Goal: Transaction & Acquisition: Purchase product/service

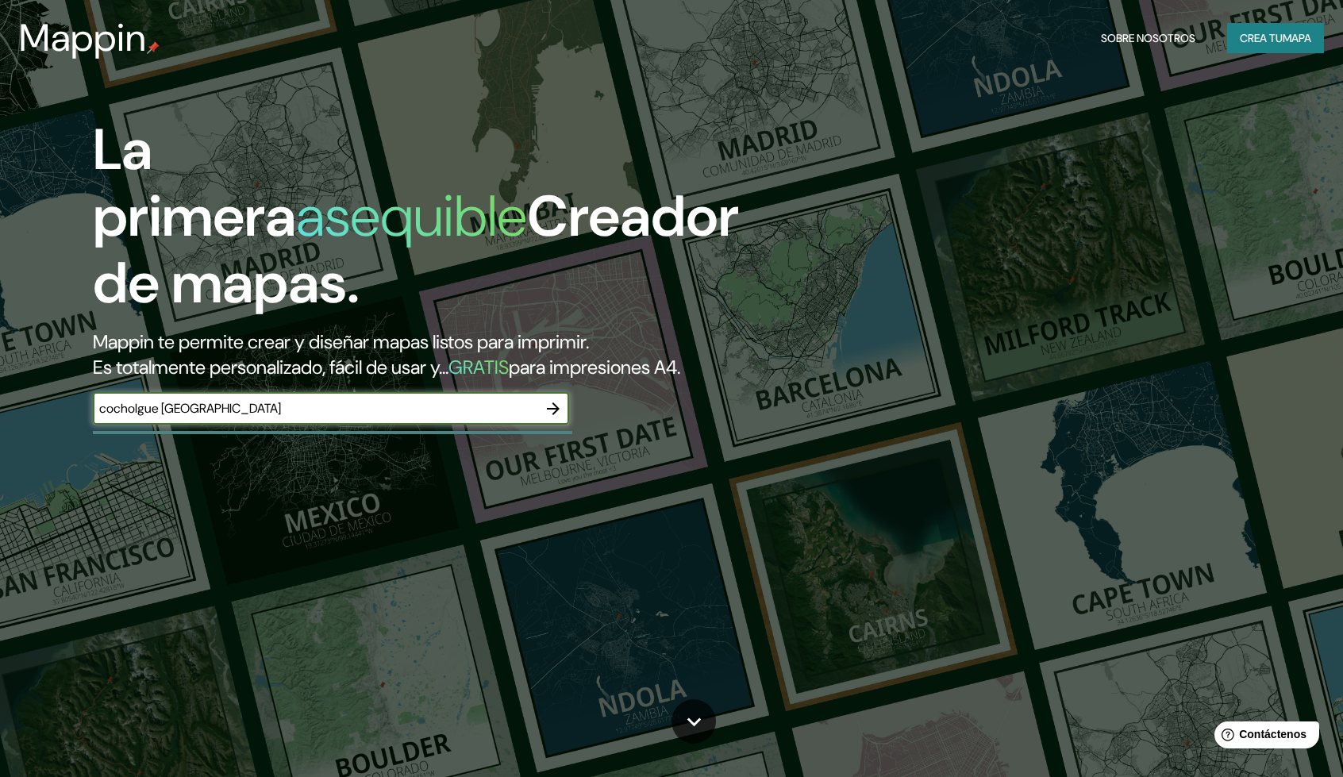
type input "cocholgue [GEOGRAPHIC_DATA]"
click at [550, 414] on icon "button" at bounding box center [553, 408] width 19 height 19
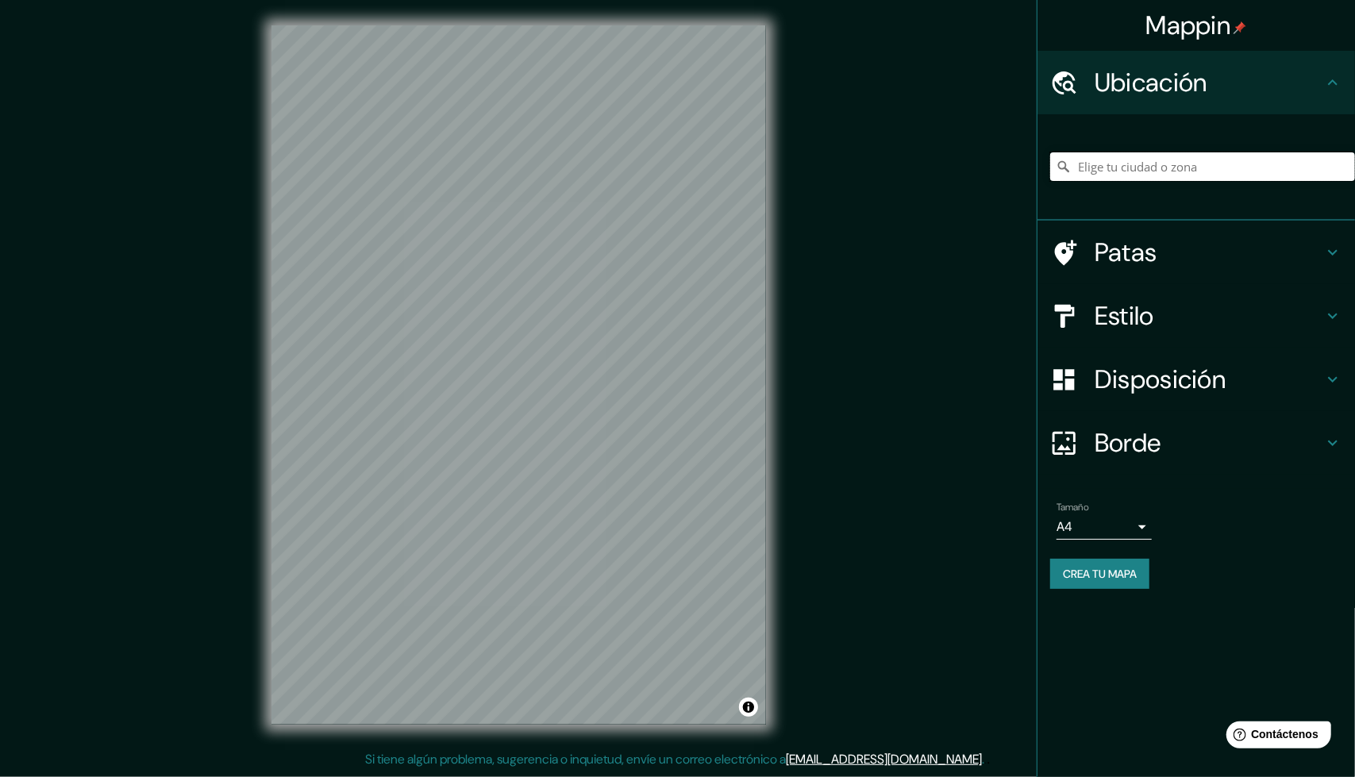
click at [1138, 167] on input "Elige tu ciudad o zona" at bounding box center [1202, 166] width 305 height 29
click at [1184, 166] on input "Elige tu ciudad o zona" at bounding box center [1202, 166] width 305 height 29
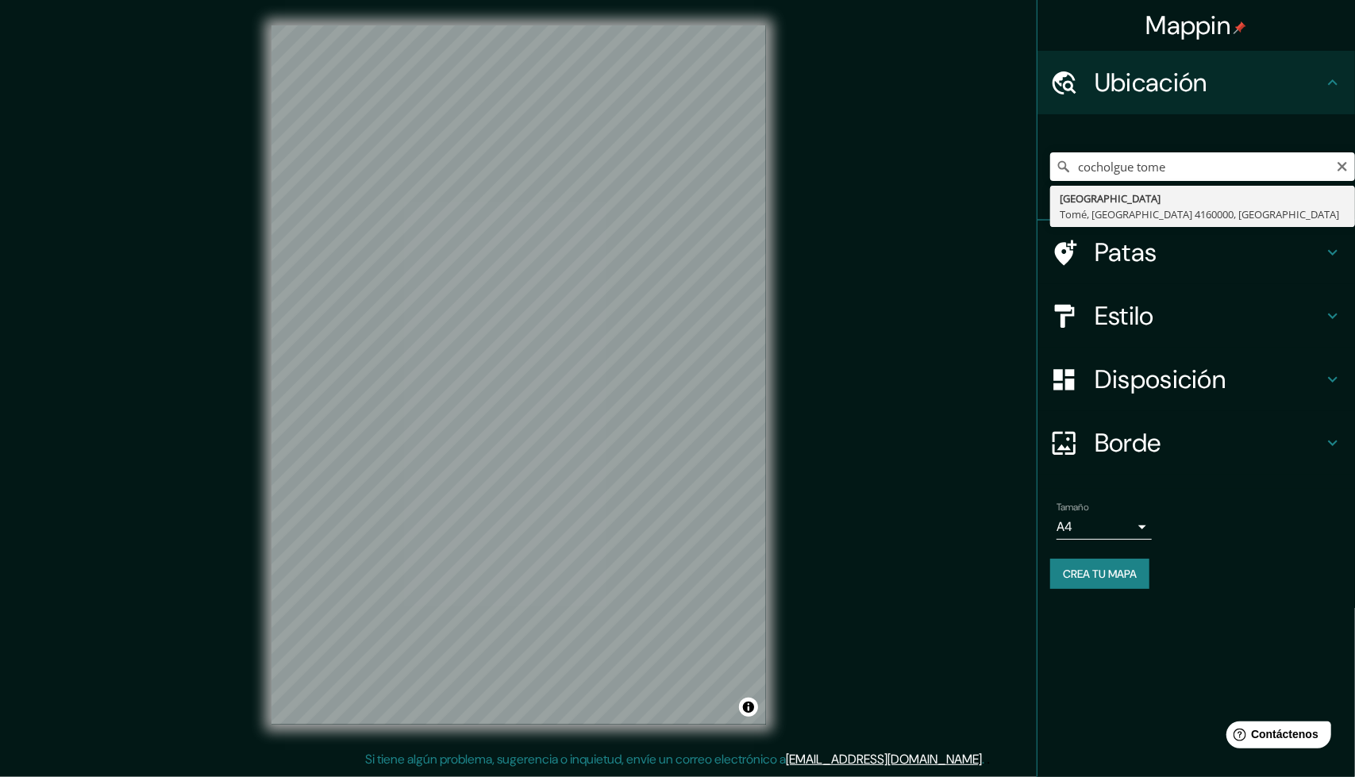
type input "[STREET_ADDRESS]"
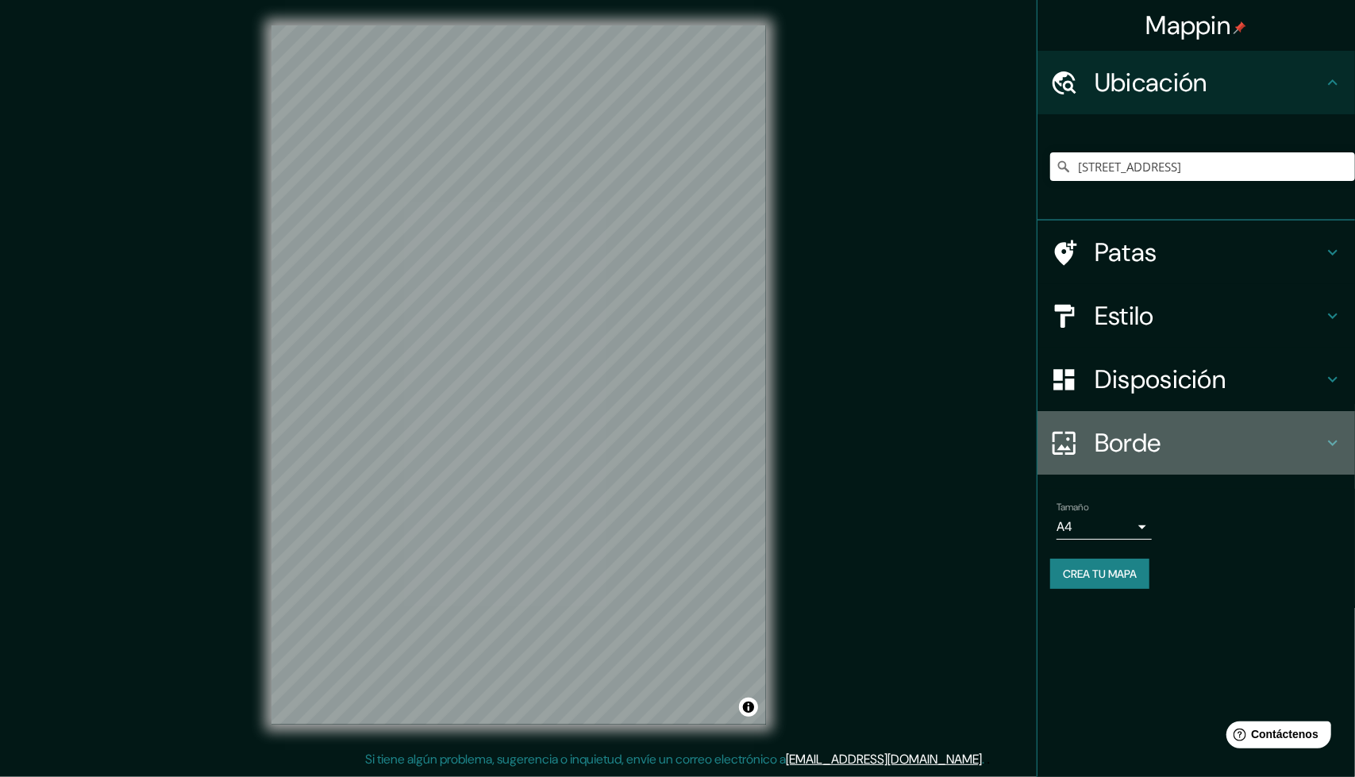
click at [1338, 442] on icon at bounding box center [1332, 442] width 19 height 19
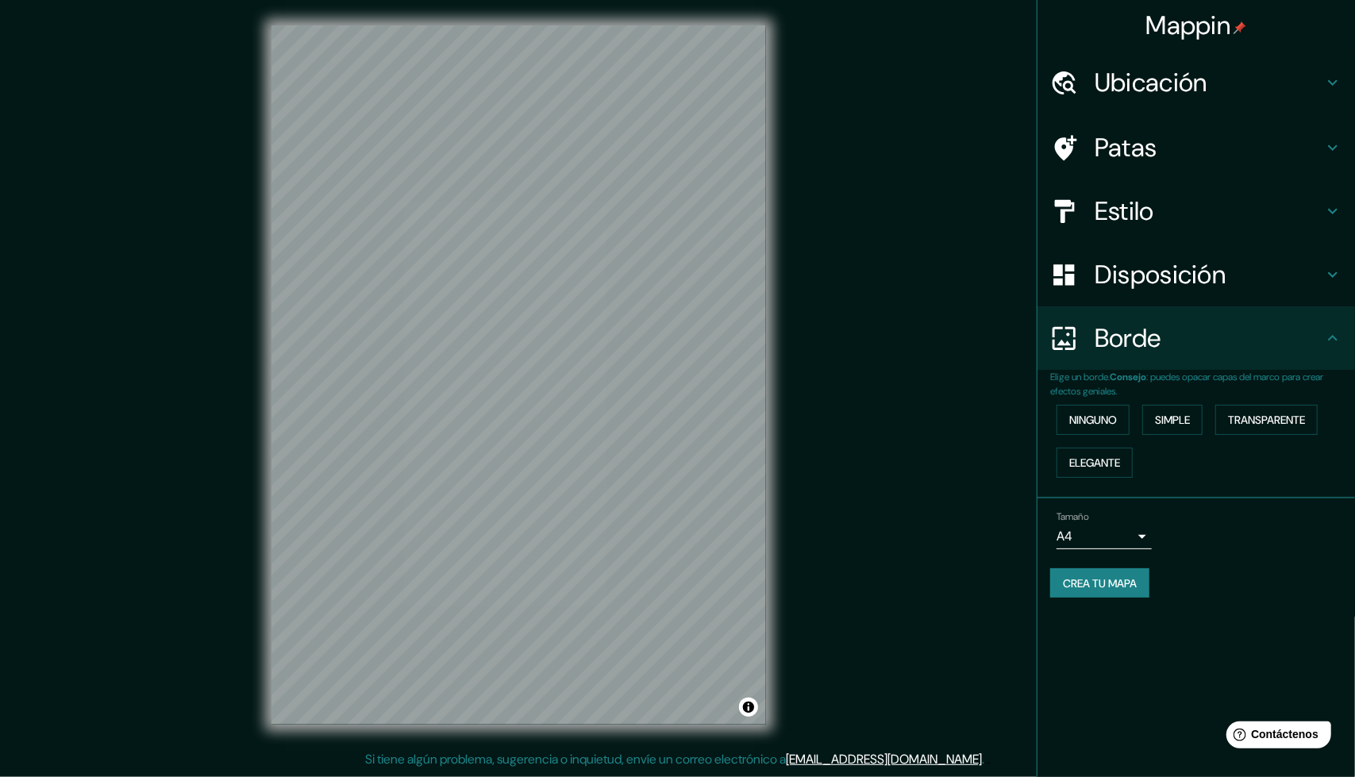
click at [1322, 344] on h4 "Borde" at bounding box center [1209, 338] width 229 height 32
click at [1321, 291] on div "Disposición" at bounding box center [1196, 275] width 318 height 64
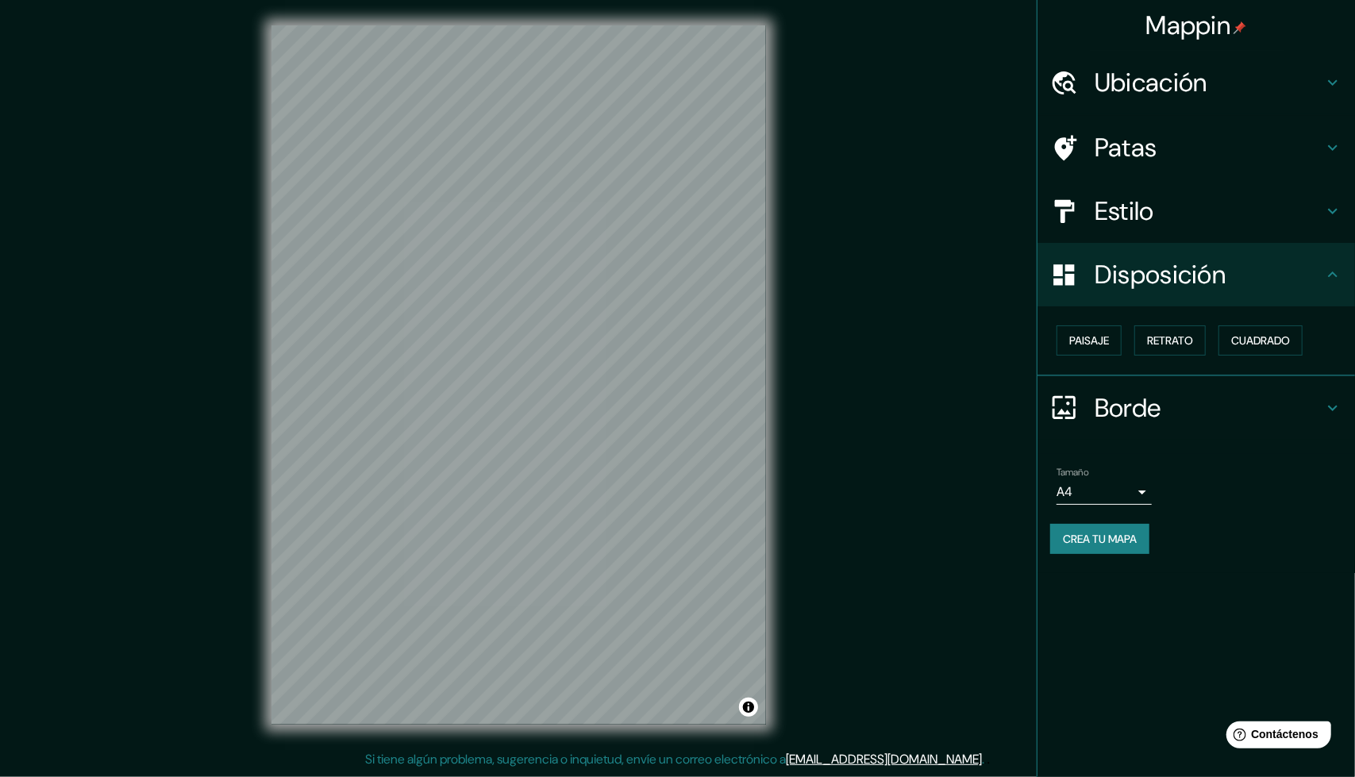
click at [1322, 283] on h4 "Disposición" at bounding box center [1209, 275] width 229 height 32
click at [1308, 223] on h4 "Estilo" at bounding box center [1209, 211] width 229 height 32
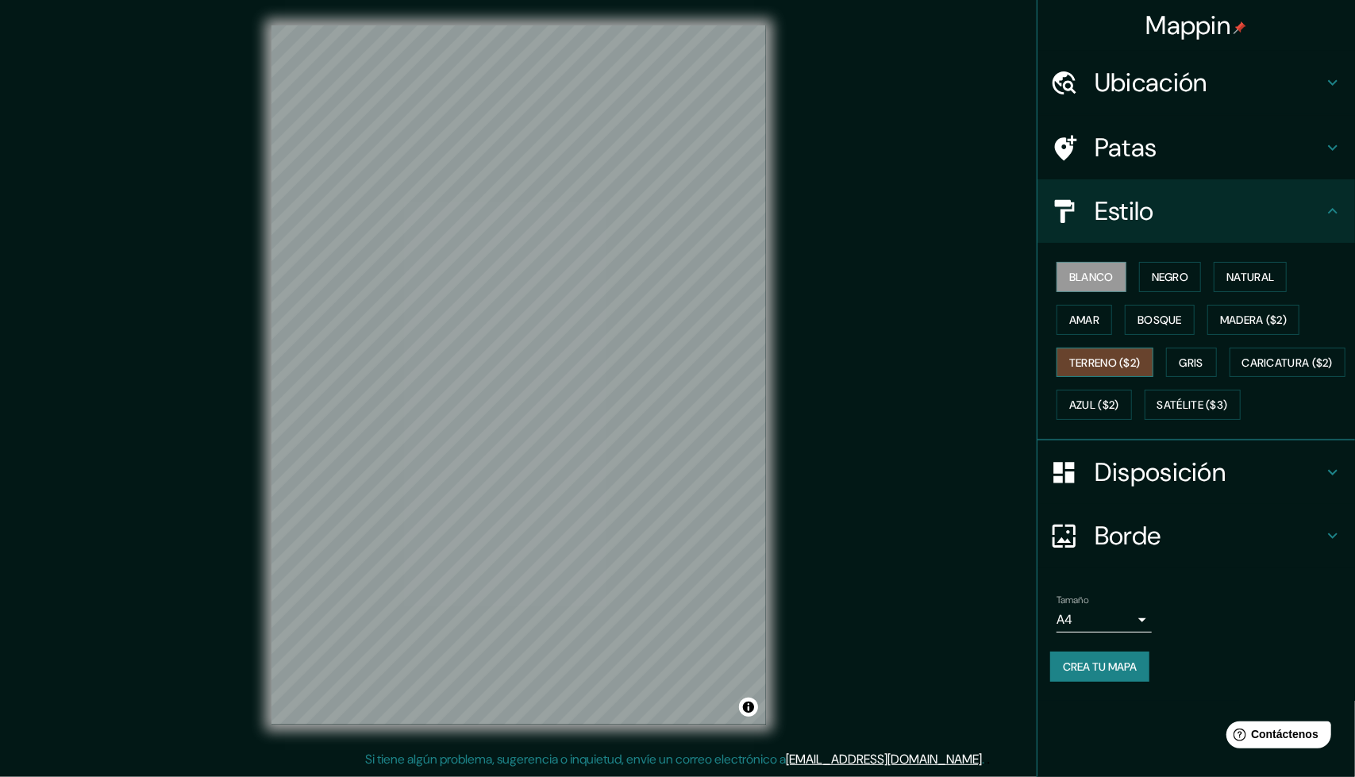
click at [1127, 356] on font "Terreno ($2)" at bounding box center [1104, 363] width 71 height 14
click at [1189, 356] on font "Gris" at bounding box center [1192, 363] width 24 height 14
click at [1099, 274] on font "Blanco" at bounding box center [1091, 277] width 44 height 14
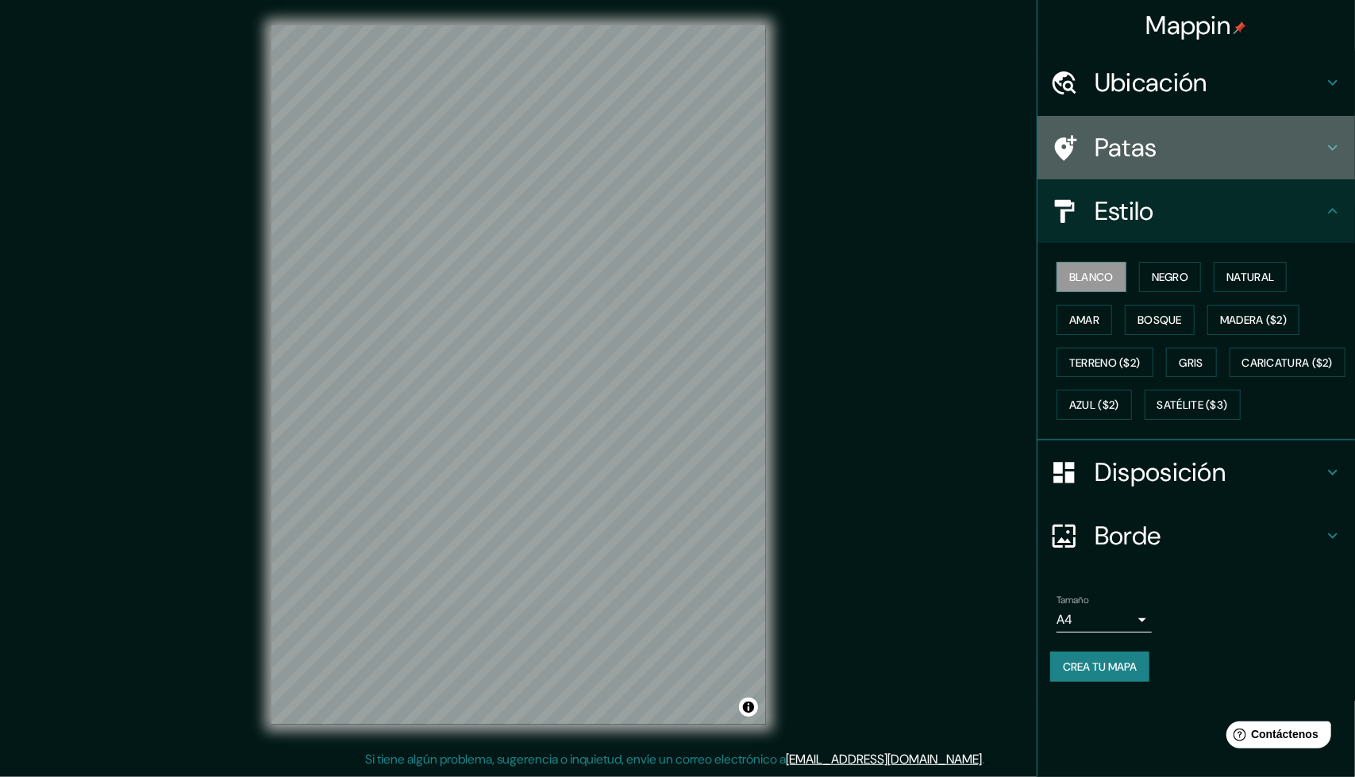
click at [1340, 156] on icon at bounding box center [1332, 147] width 19 height 19
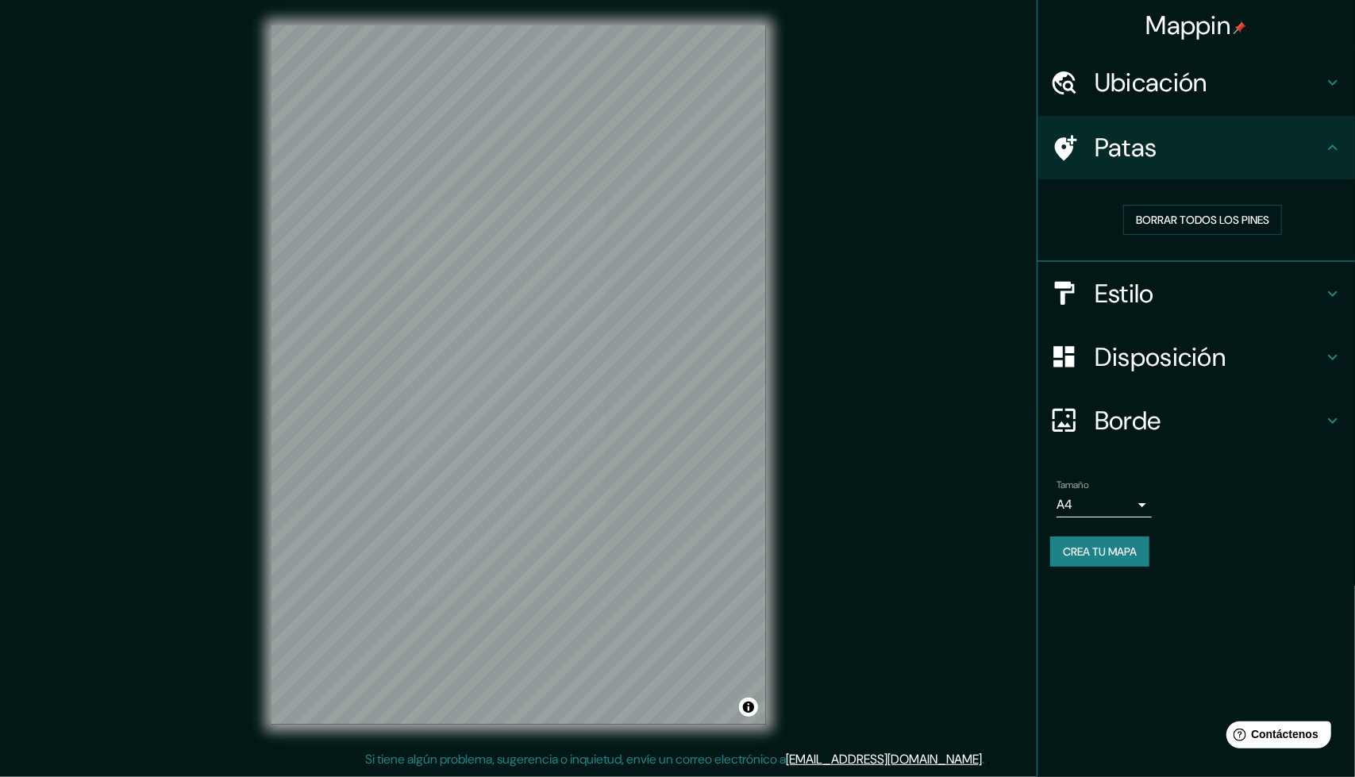
click at [1340, 152] on icon at bounding box center [1332, 147] width 19 height 19
click at [1297, 283] on h4 "Estilo" at bounding box center [1209, 294] width 229 height 32
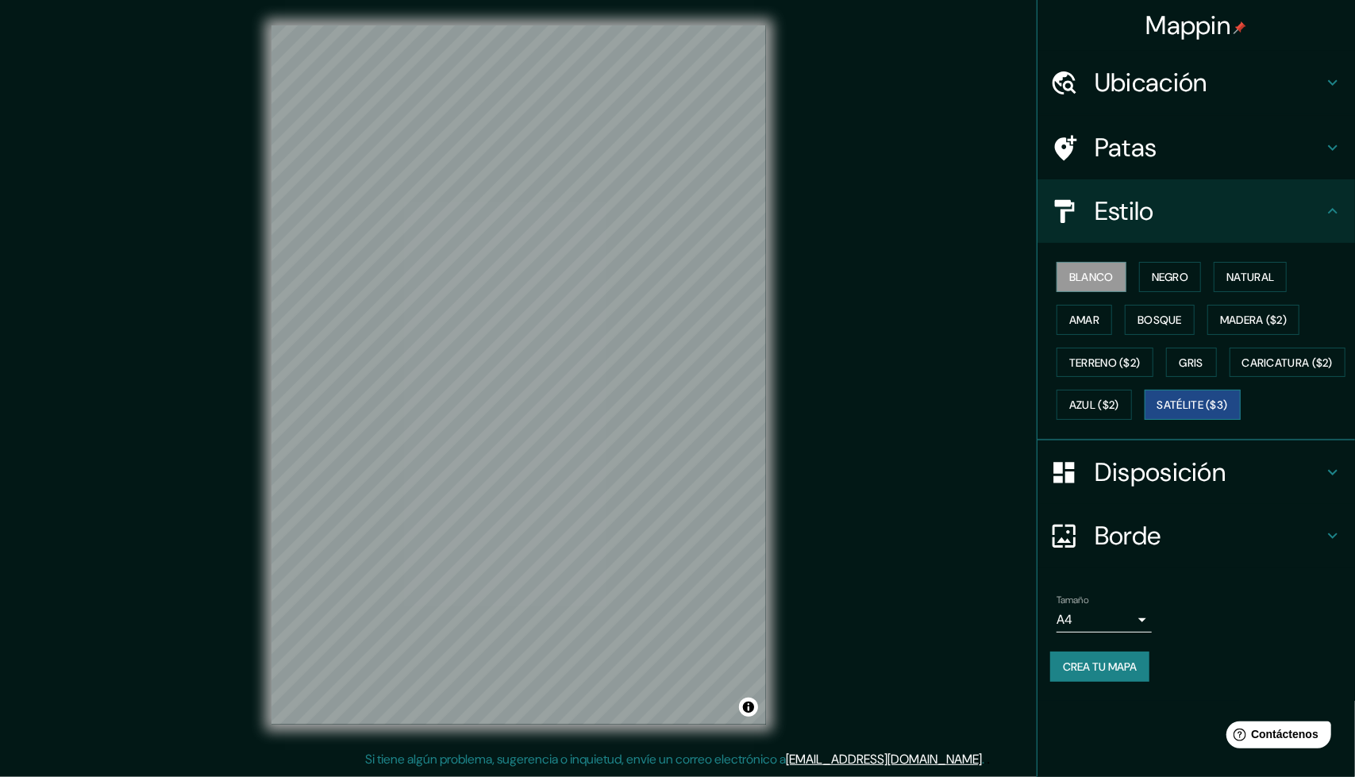
click at [1157, 413] on font "Satélite ($3)" at bounding box center [1192, 405] width 71 height 14
click at [1185, 363] on font "Gris" at bounding box center [1192, 363] width 24 height 14
click at [1099, 267] on font "Blanco" at bounding box center [1091, 277] width 44 height 21
click at [1157, 413] on font "Satélite ($3)" at bounding box center [1192, 405] width 71 height 14
click at [1115, 280] on button "Blanco" at bounding box center [1092, 277] width 70 height 30
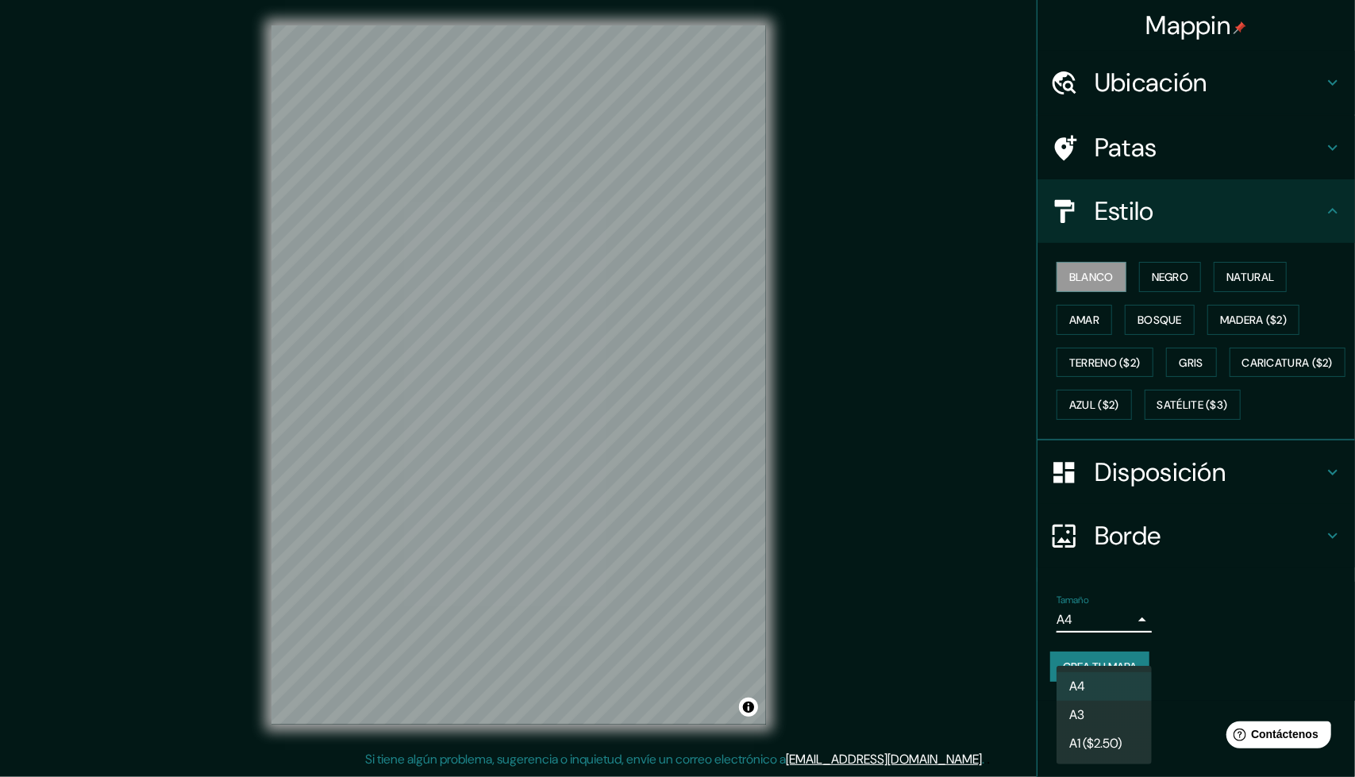
click at [1134, 664] on body "Mappin Ubicación [STREET_ADDRESS] Patas Estilo Blanco Negro Natural [PERSON_NAM…" at bounding box center [677, 388] width 1355 height 777
click at [1103, 714] on li "A3" at bounding box center [1104, 716] width 95 height 29
type input "a4"
click at [1140, 658] on body "Mappin Ubicación [STREET_ADDRESS] Patas Estilo Blanco Negro Natural [PERSON_NAM…" at bounding box center [677, 388] width 1355 height 777
click at [1216, 634] on div at bounding box center [677, 388] width 1355 height 777
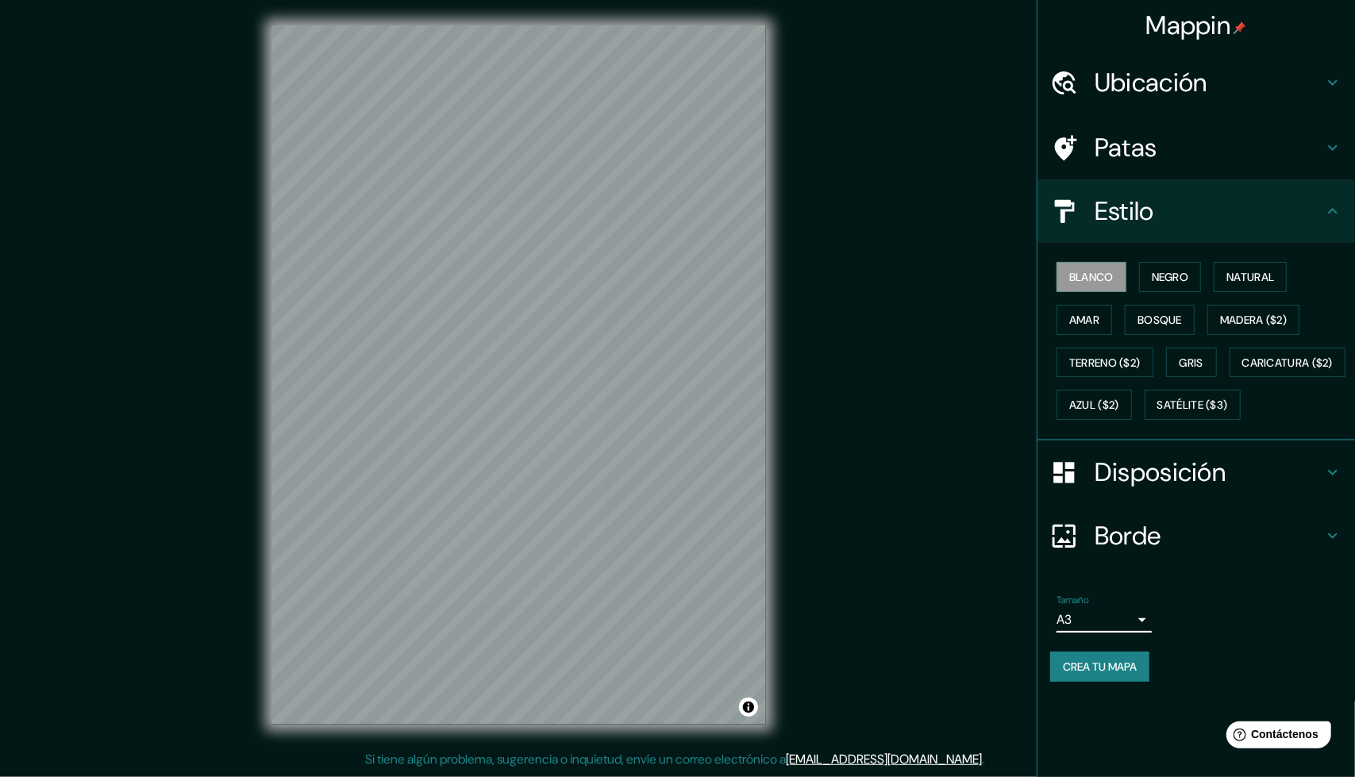
click at [1239, 552] on h4 "Borde" at bounding box center [1209, 536] width 229 height 32
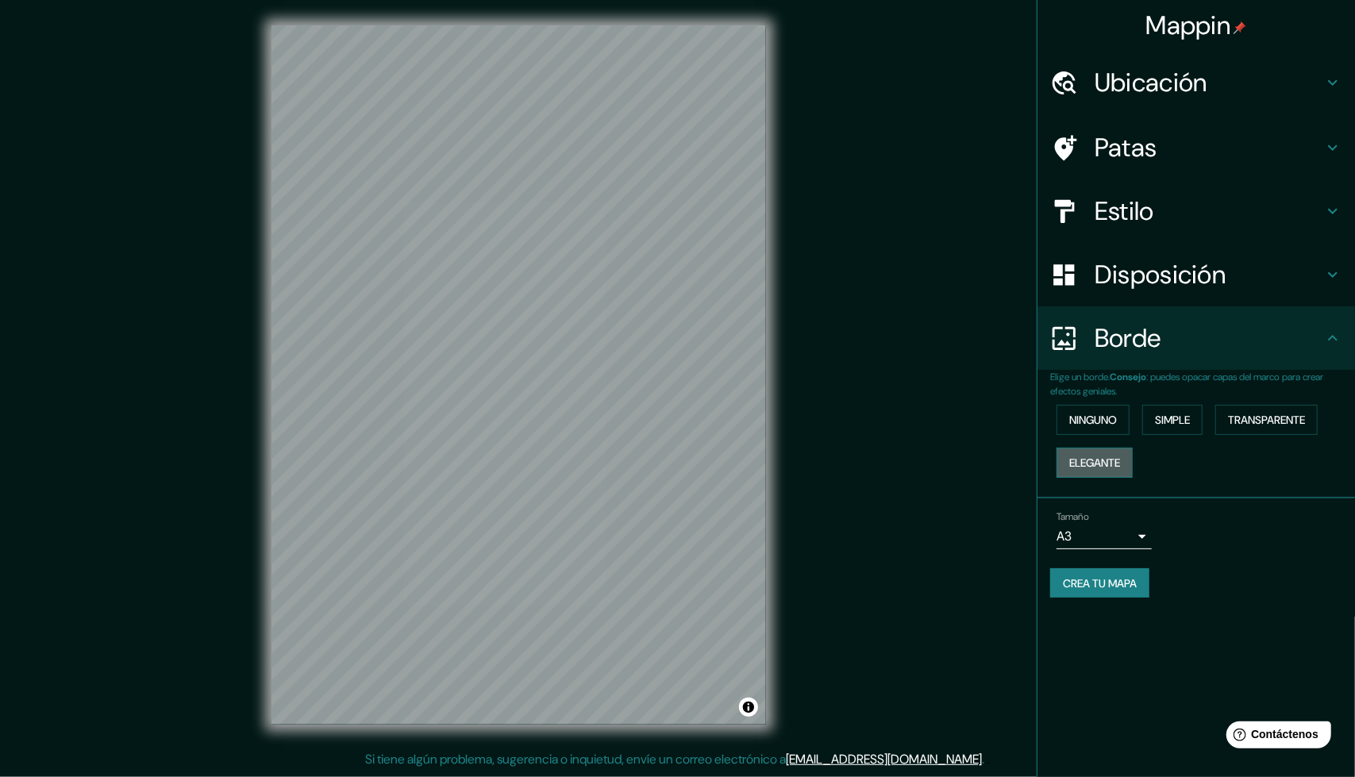
click at [1111, 462] on font "Elegante" at bounding box center [1094, 463] width 51 height 14
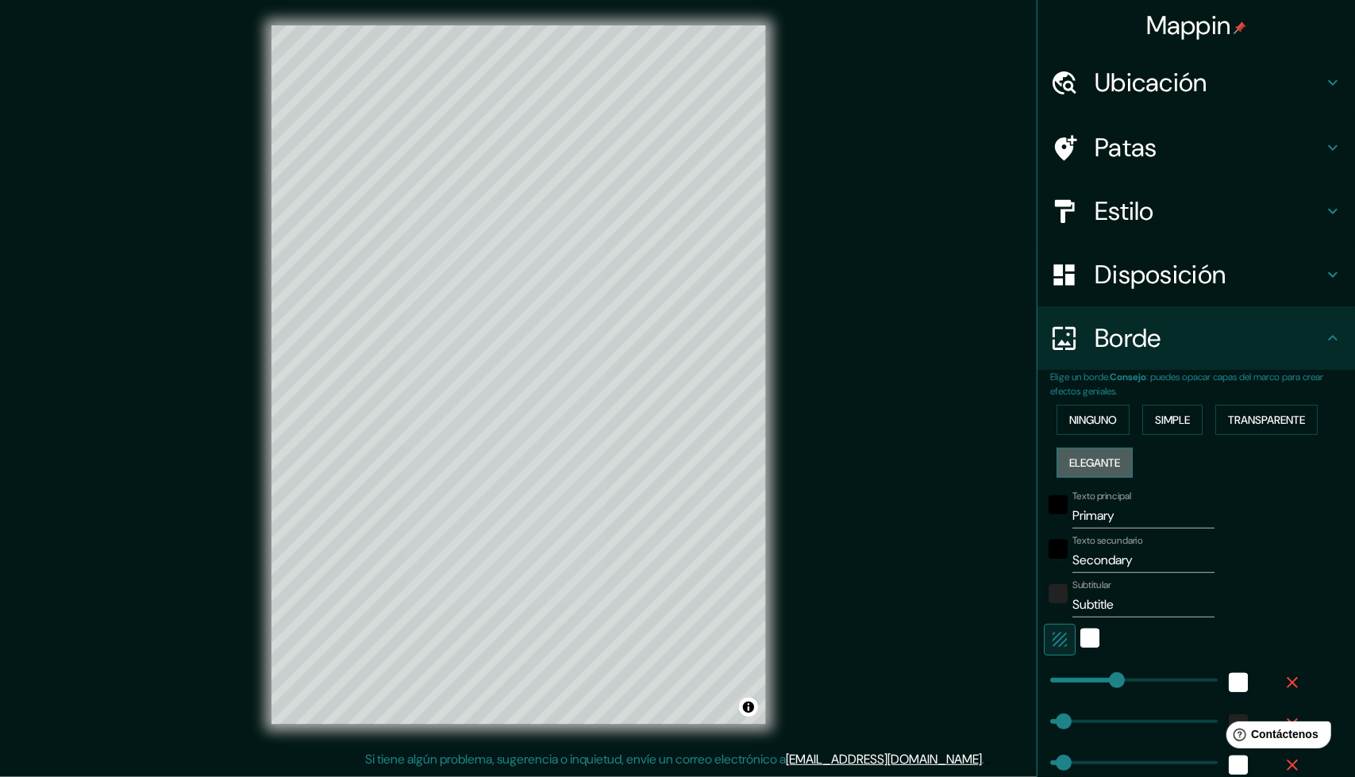
click at [1111, 462] on font "Elegante" at bounding box center [1094, 463] width 51 height 14
type input "249"
type input "50"
type input "25"
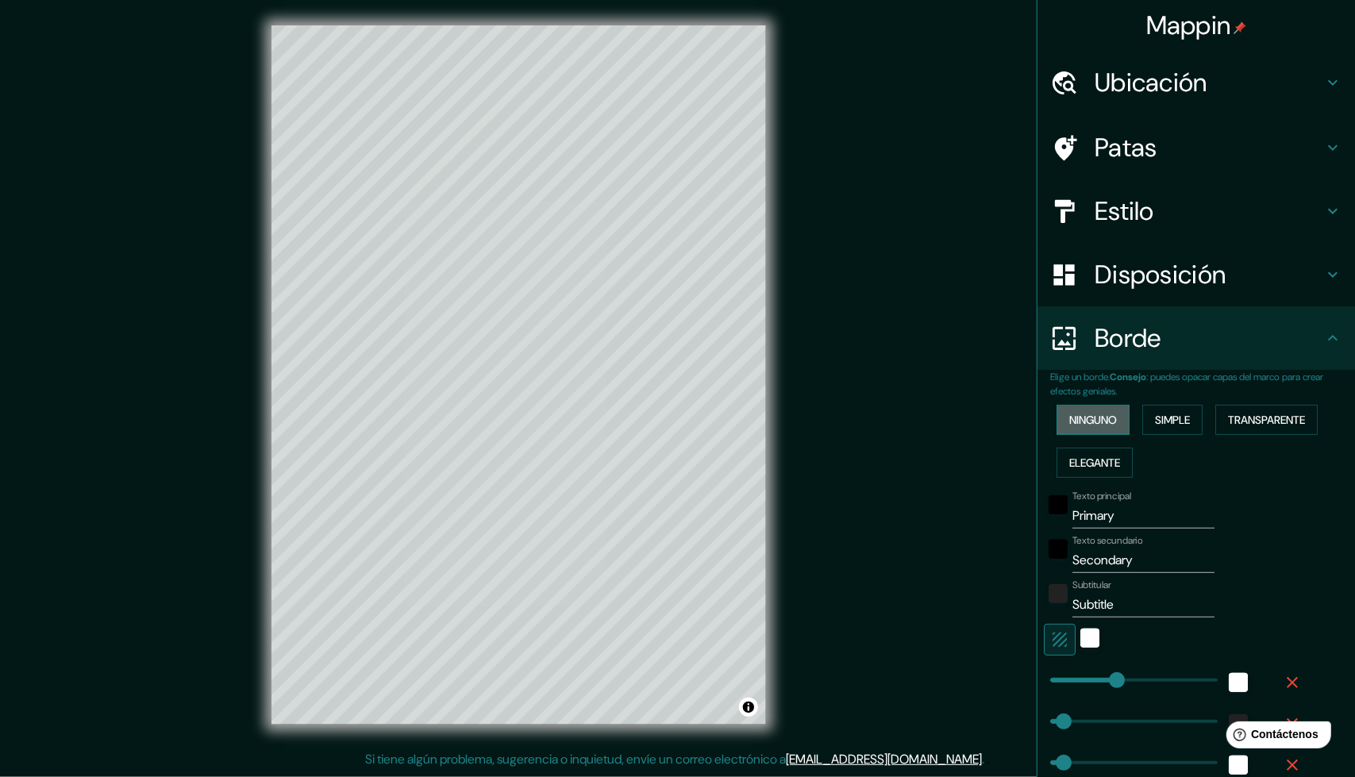
click at [1091, 411] on font "Ninguno" at bounding box center [1093, 420] width 48 height 21
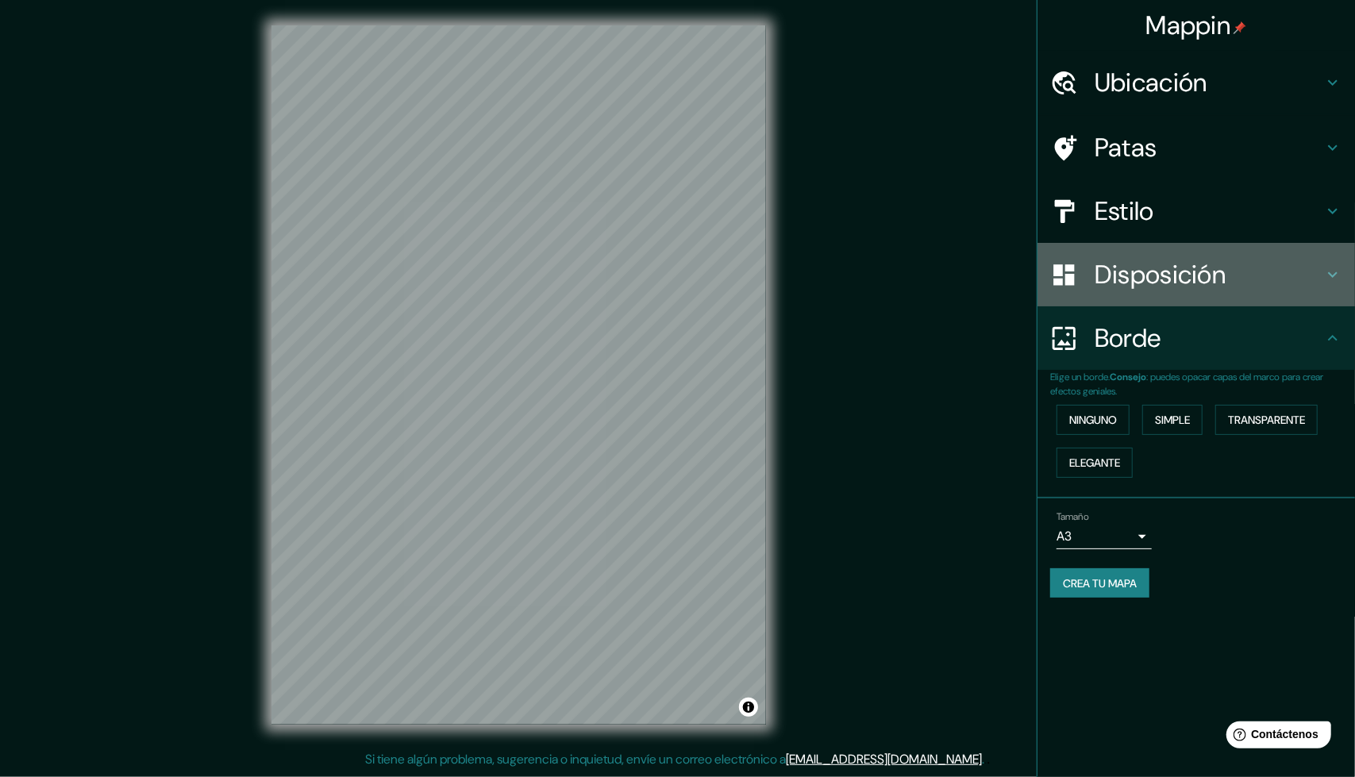
click at [1224, 272] on font "Disposición" at bounding box center [1160, 274] width 131 height 33
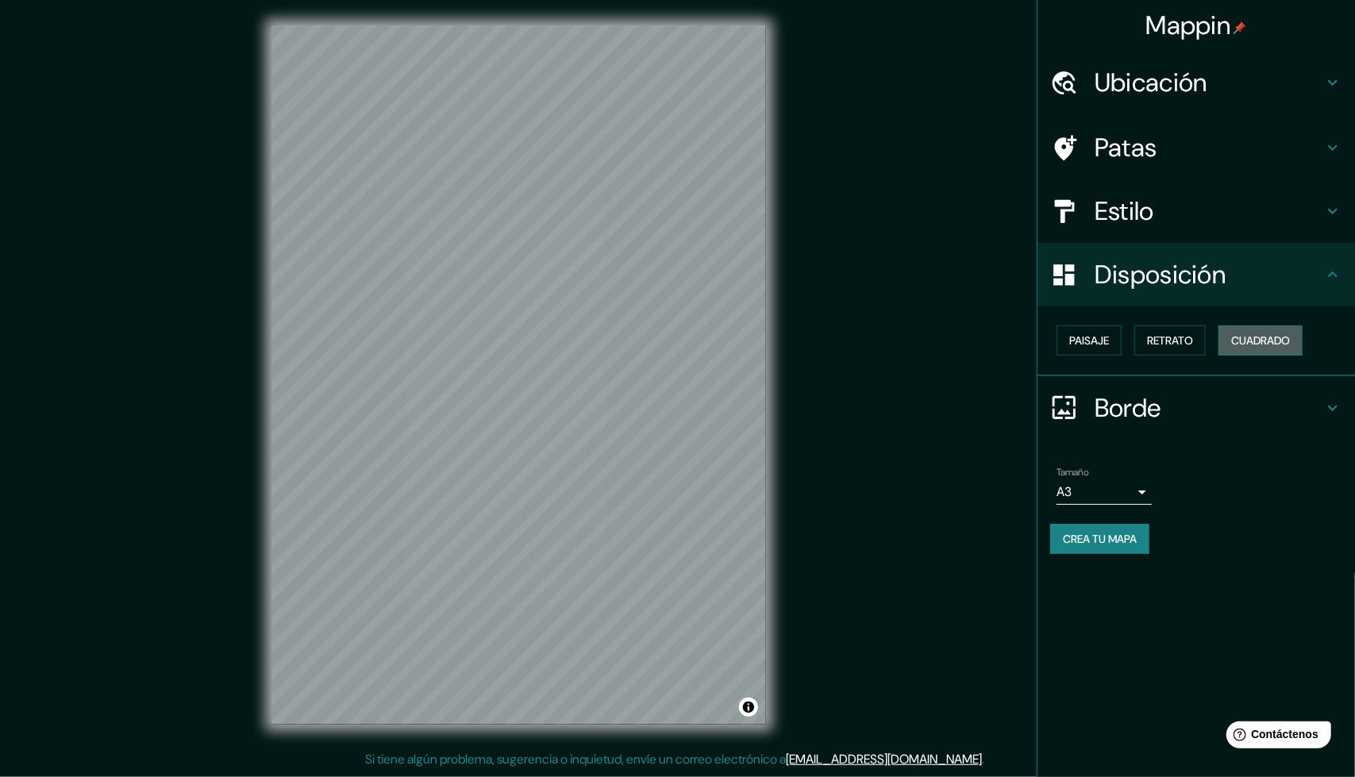
click at [1245, 337] on font "Cuadrado" at bounding box center [1260, 340] width 59 height 14
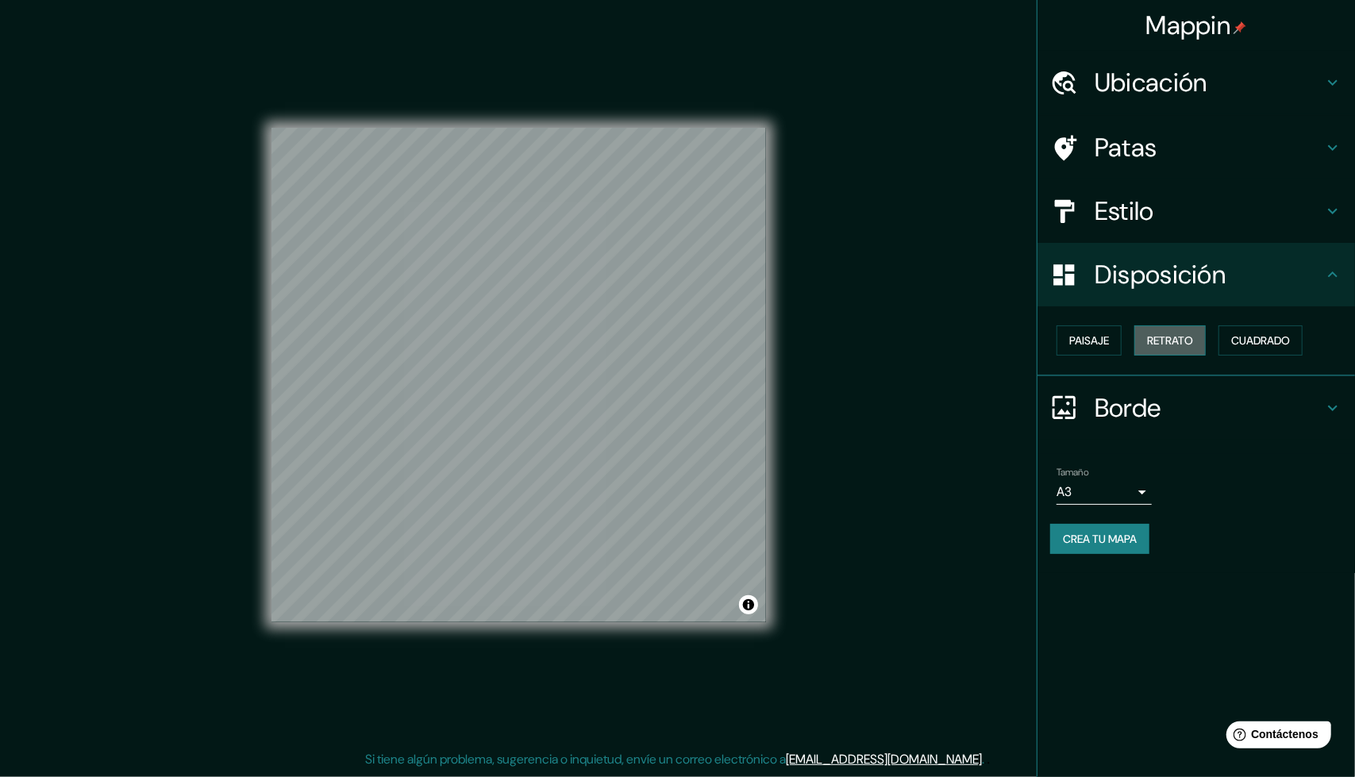
click at [1164, 330] on font "Retrato" at bounding box center [1170, 340] width 46 height 21
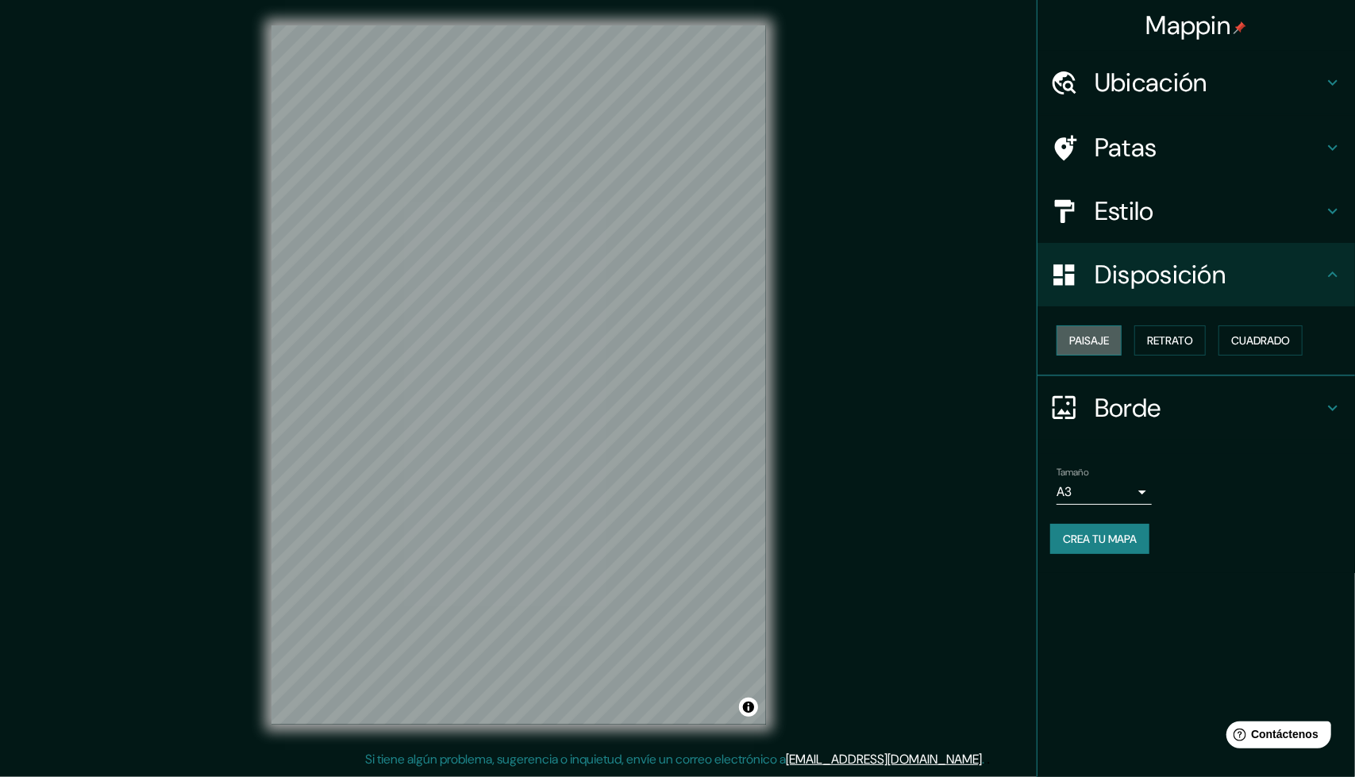
click at [1091, 341] on font "Paisaje" at bounding box center [1089, 340] width 40 height 14
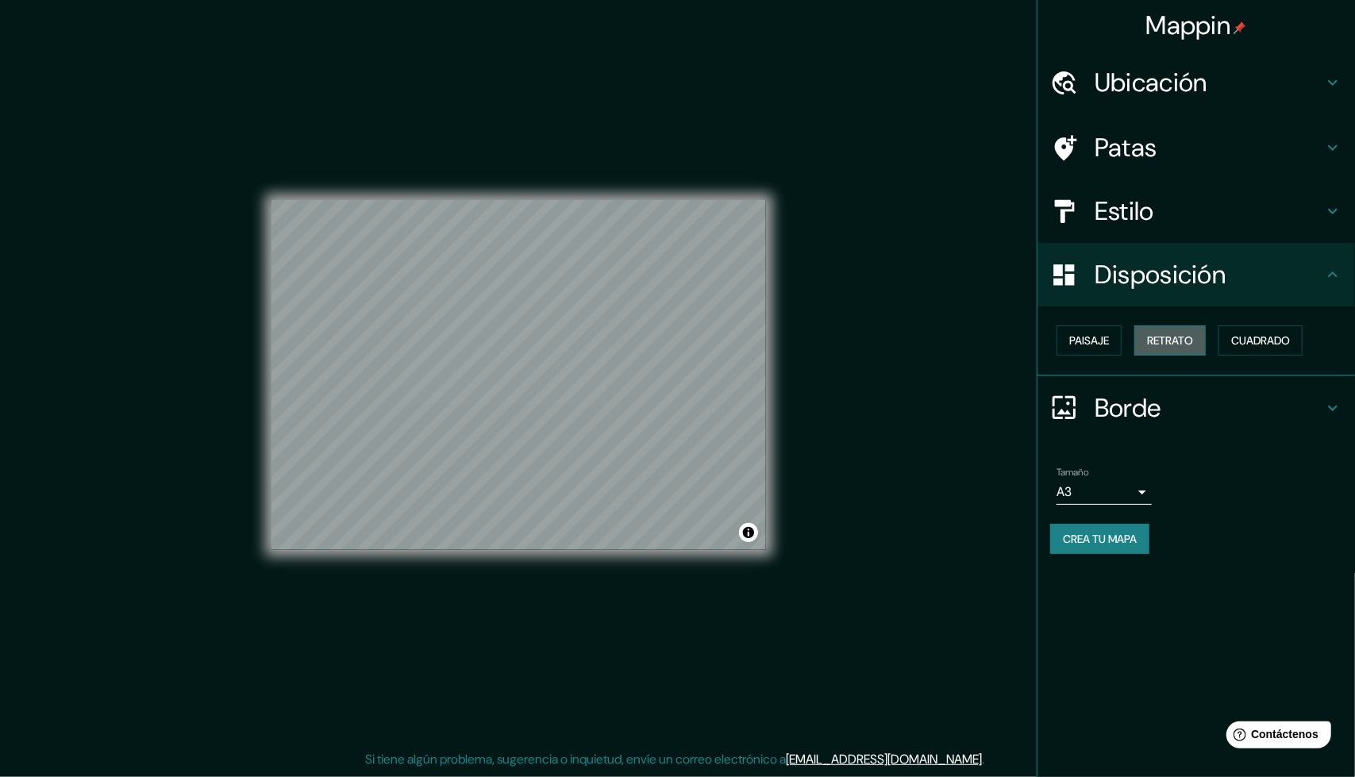
click at [1167, 335] on font "Retrato" at bounding box center [1170, 340] width 46 height 14
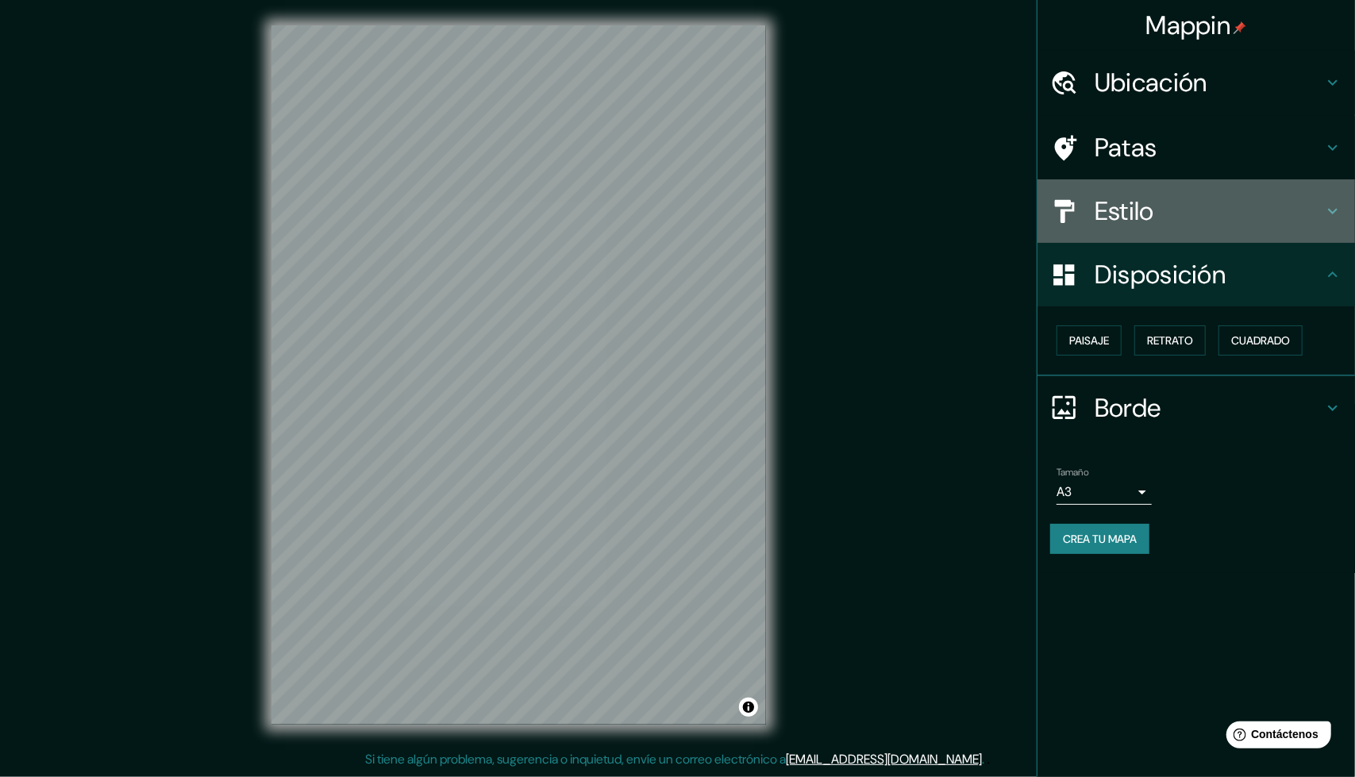
click at [1228, 217] on h4 "Estilo" at bounding box center [1209, 211] width 229 height 32
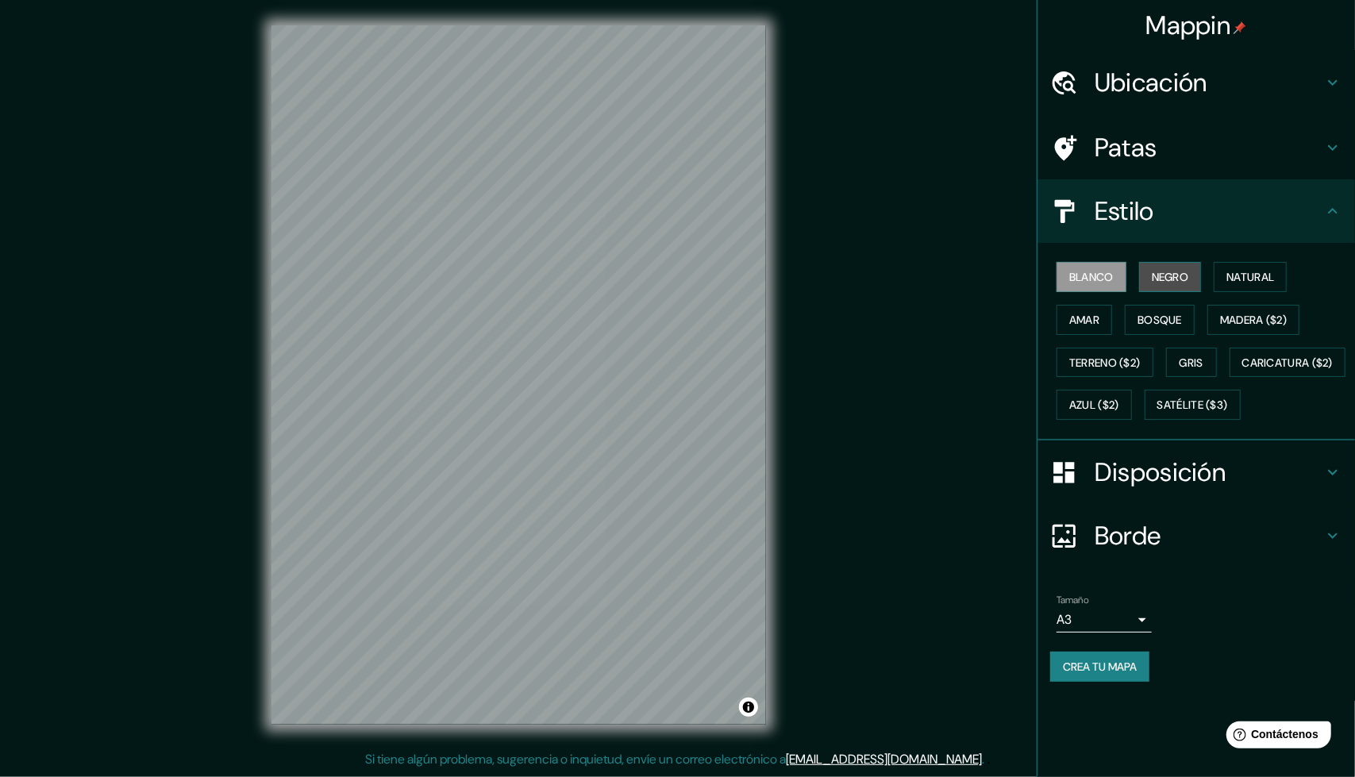
click at [1165, 272] on font "Negro" at bounding box center [1170, 277] width 37 height 14
click at [1256, 275] on font "Natural" at bounding box center [1250, 277] width 48 height 14
click at [1082, 324] on font "Amar" at bounding box center [1084, 320] width 30 height 14
click at [1146, 323] on font "Bosque" at bounding box center [1159, 320] width 44 height 14
click at [1198, 356] on font "Gris" at bounding box center [1192, 363] width 24 height 14
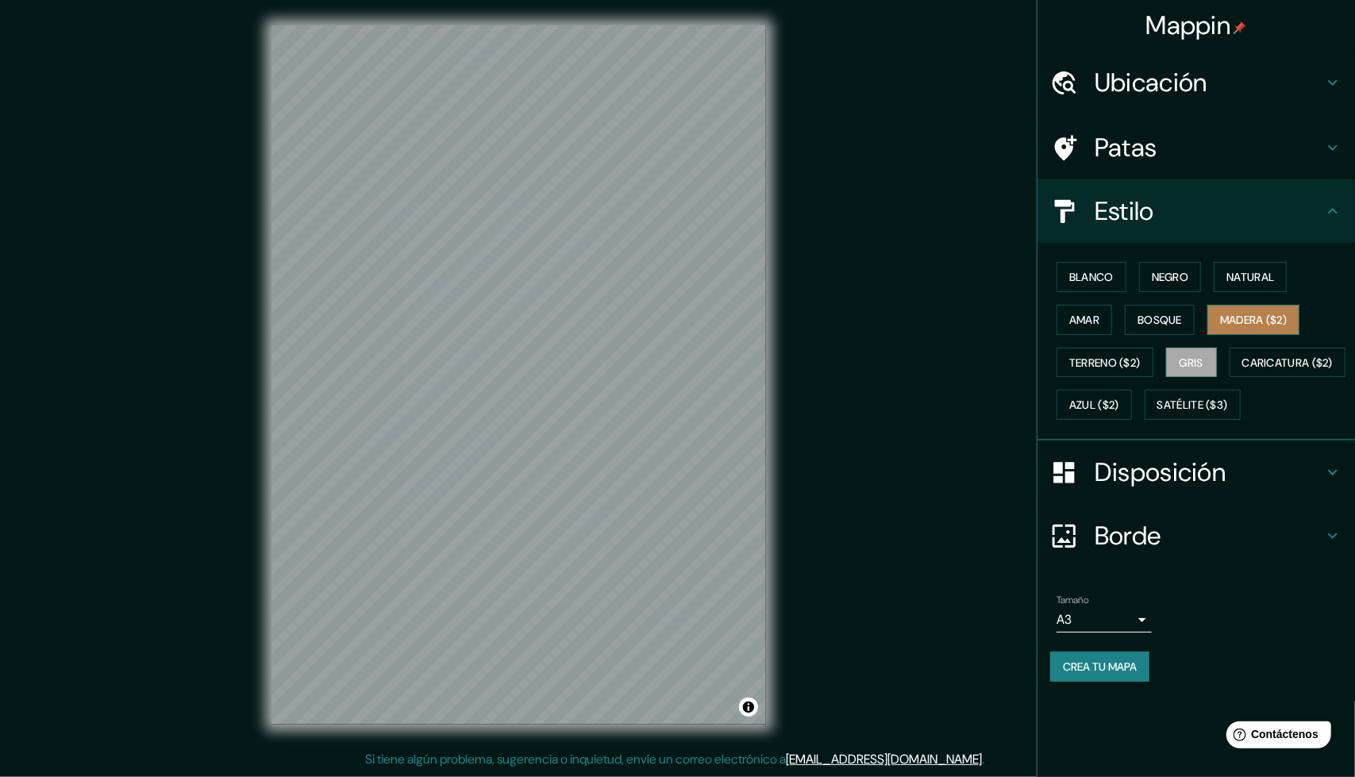
click at [1254, 317] on font "Madera ($2)" at bounding box center [1253, 320] width 67 height 14
click at [1119, 403] on font "Azul ($2)" at bounding box center [1094, 405] width 50 height 14
click at [1243, 323] on font "Madera ($2)" at bounding box center [1253, 320] width 67 height 14
click at [1242, 370] on font "Caricatura ($2)" at bounding box center [1287, 363] width 91 height 14
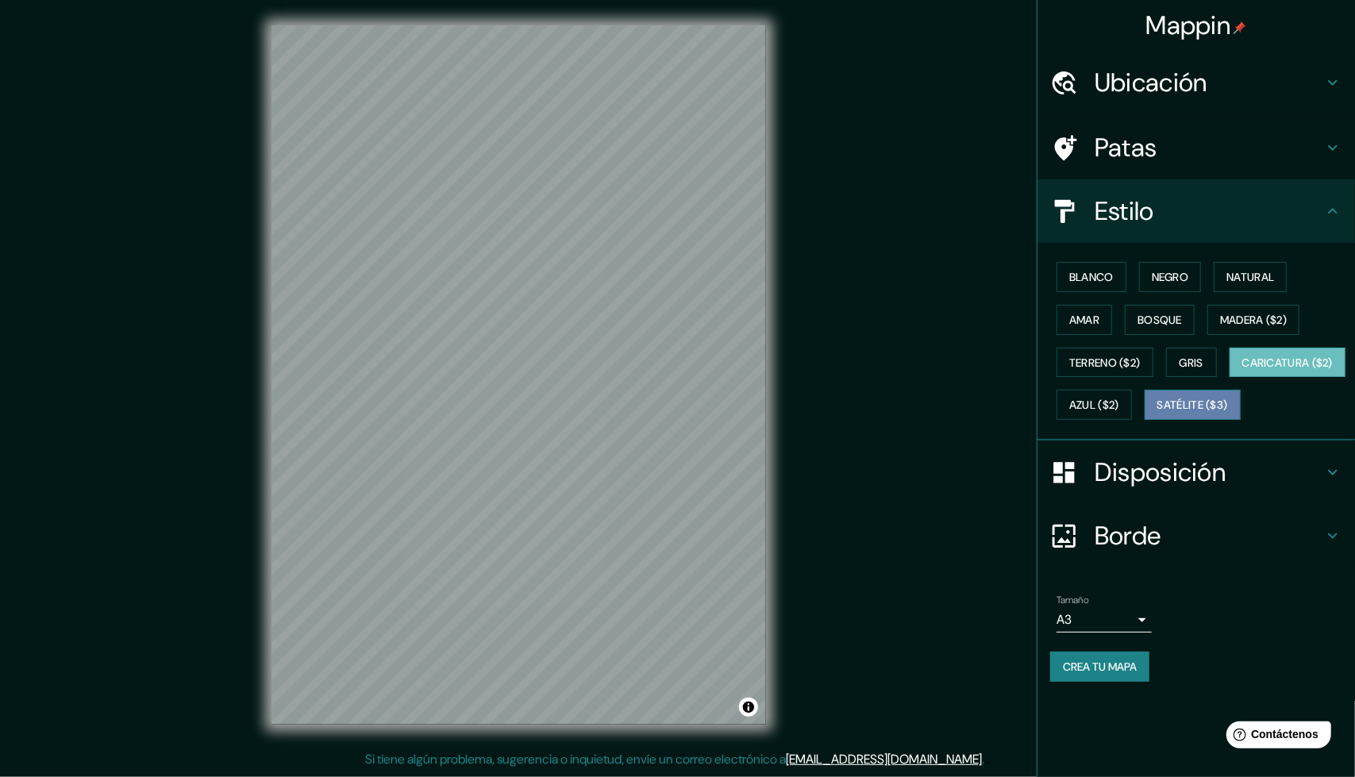
click at [1157, 413] on font "Satélite ($3)" at bounding box center [1192, 405] width 71 height 14
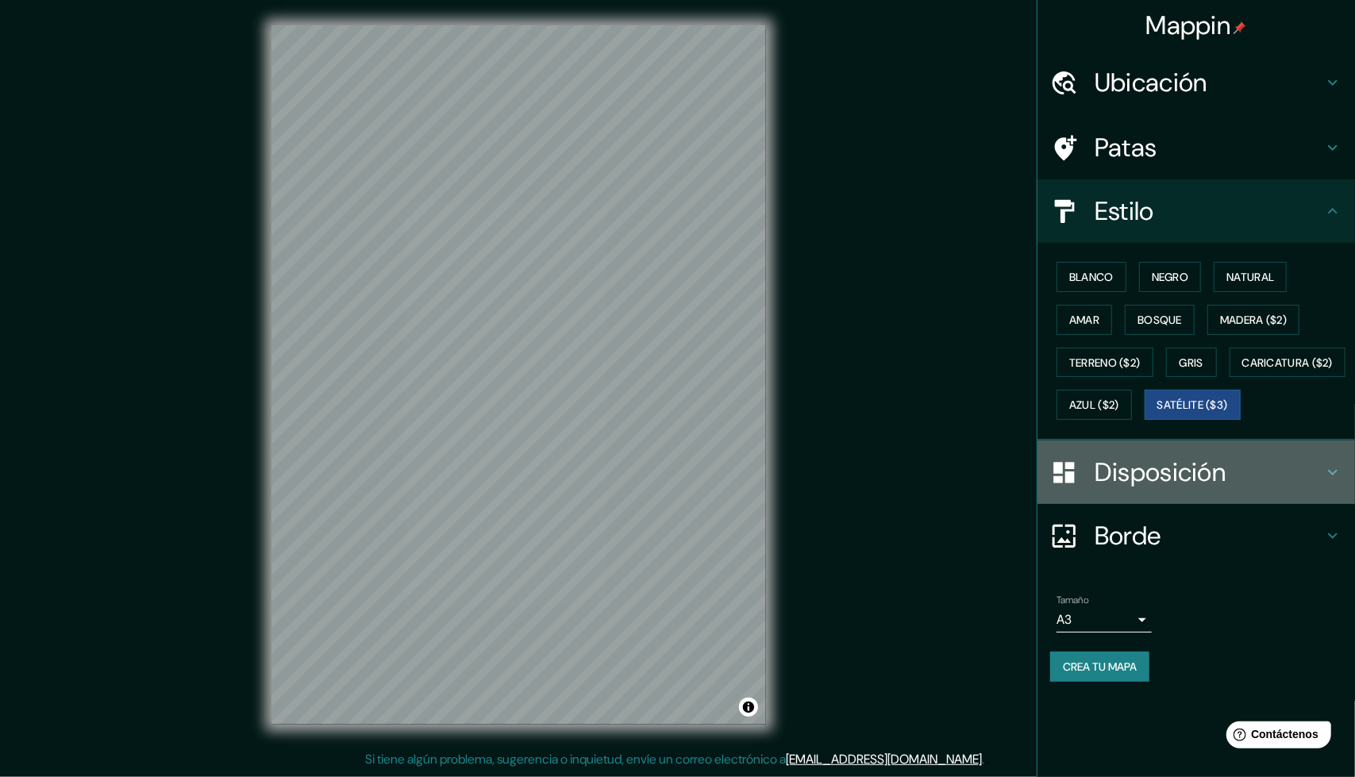
click at [1214, 489] on font "Disposición" at bounding box center [1160, 472] width 131 height 33
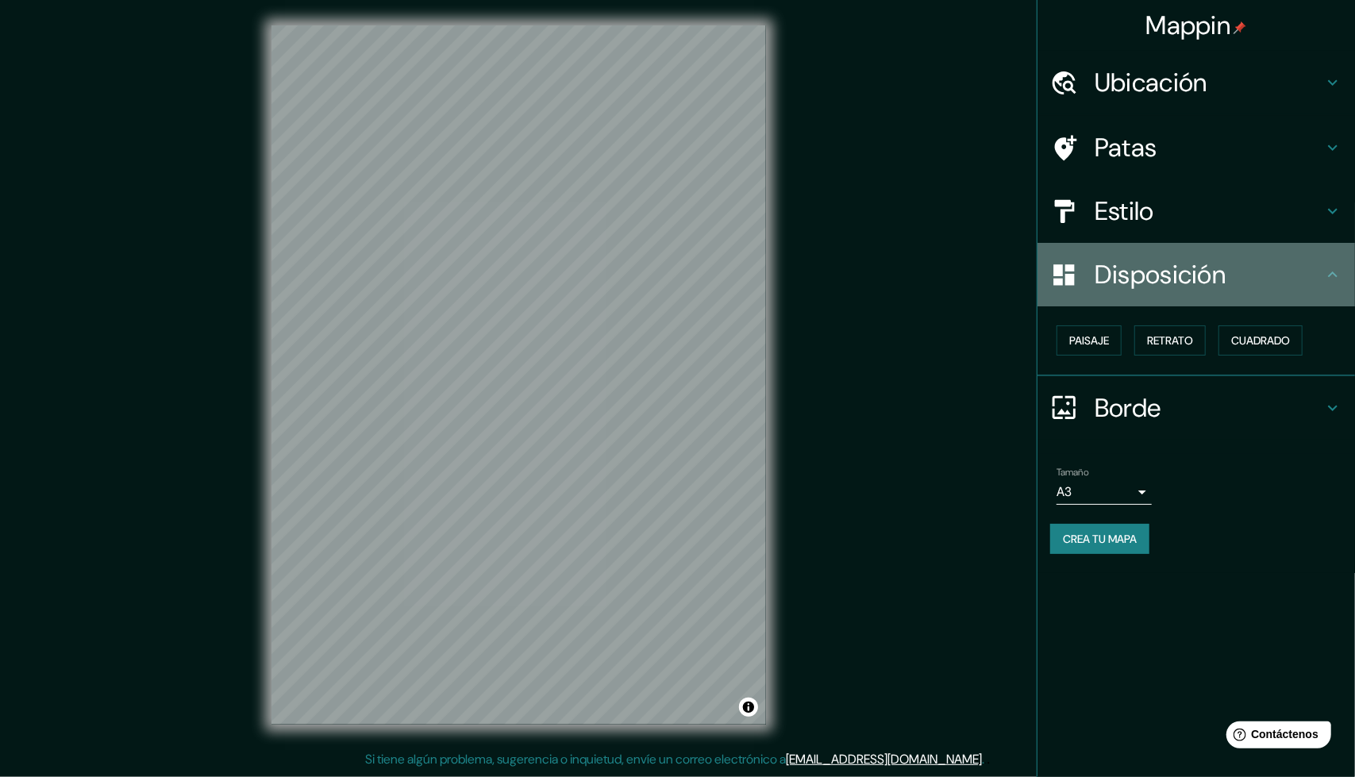
click at [1249, 283] on h4 "Disposición" at bounding box center [1209, 275] width 229 height 32
click at [1273, 283] on h4 "Disposición" at bounding box center [1209, 275] width 229 height 32
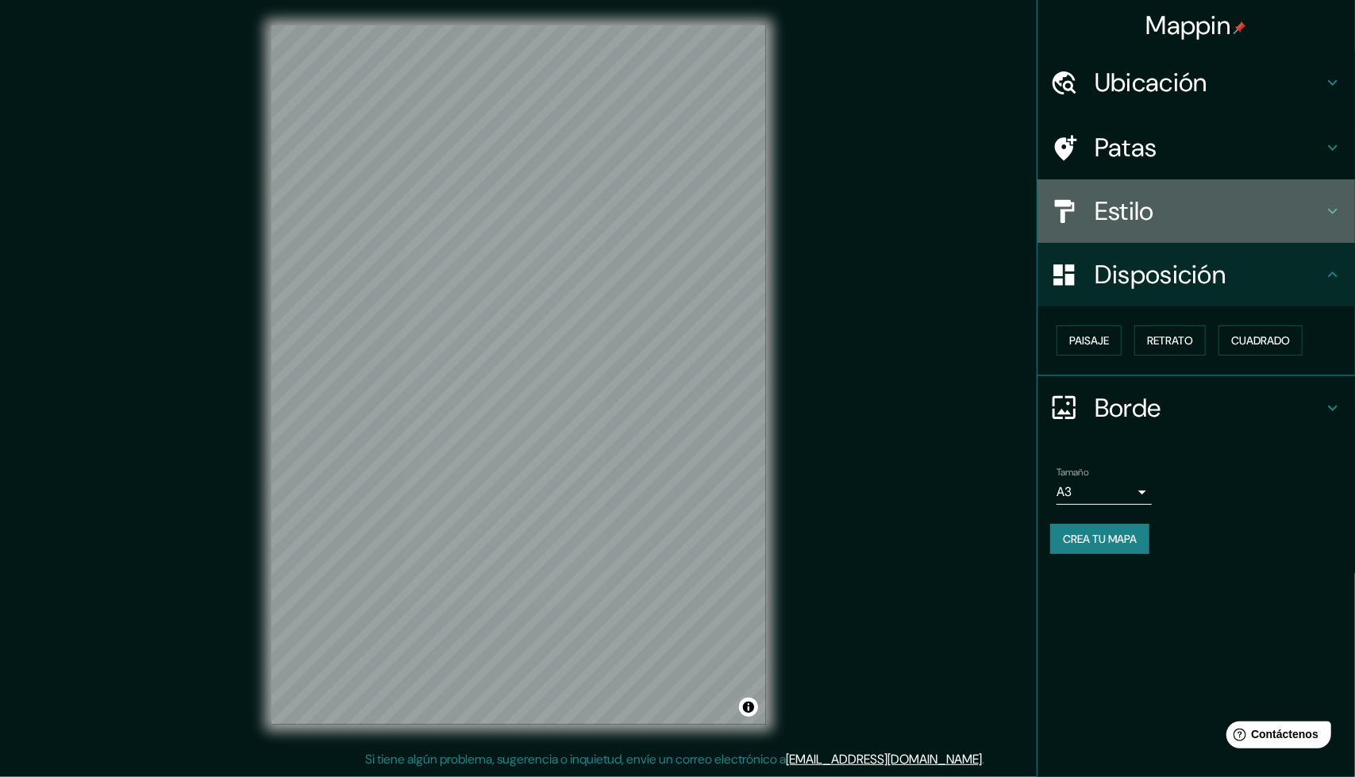
click at [1267, 209] on h4 "Estilo" at bounding box center [1209, 211] width 229 height 32
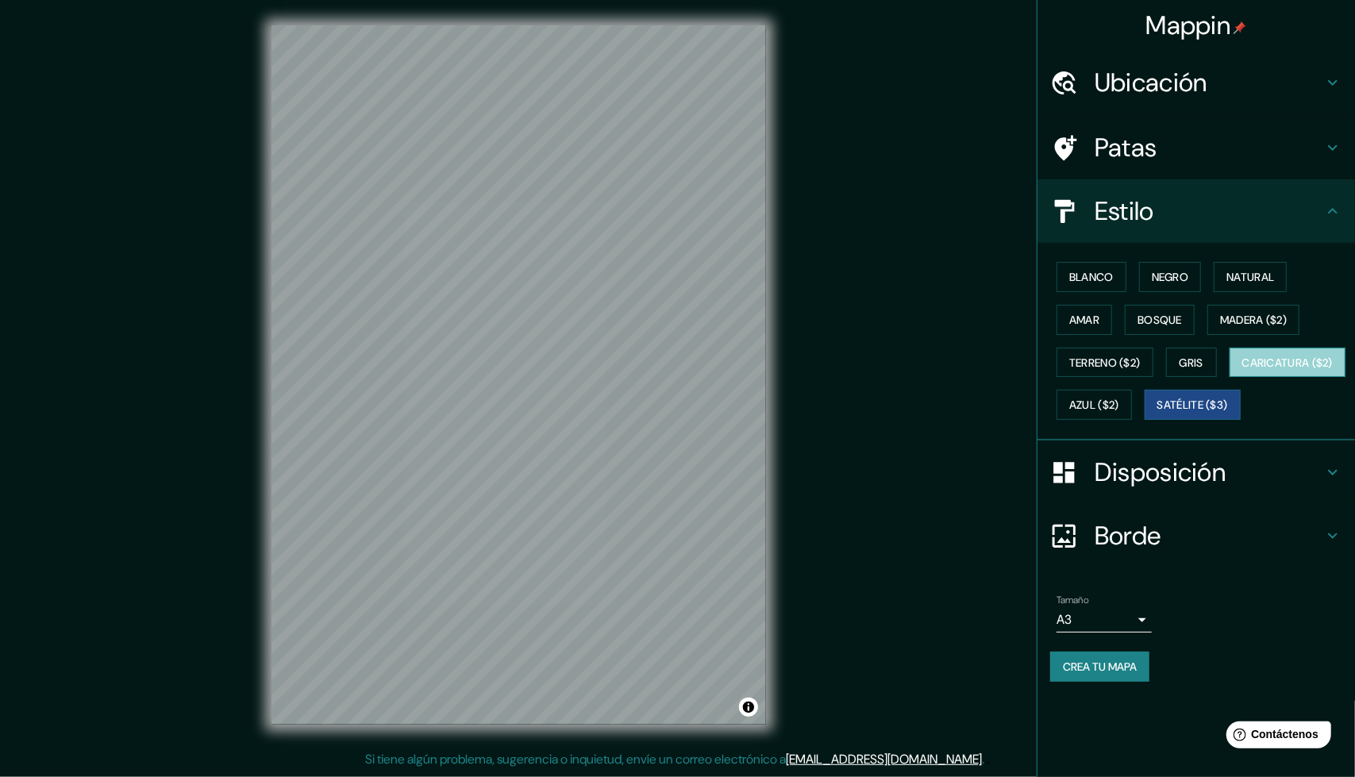
click at [1242, 373] on font "Caricatura ($2)" at bounding box center [1287, 362] width 91 height 21
click at [1119, 404] on font "Azul ($2)" at bounding box center [1094, 405] width 50 height 14
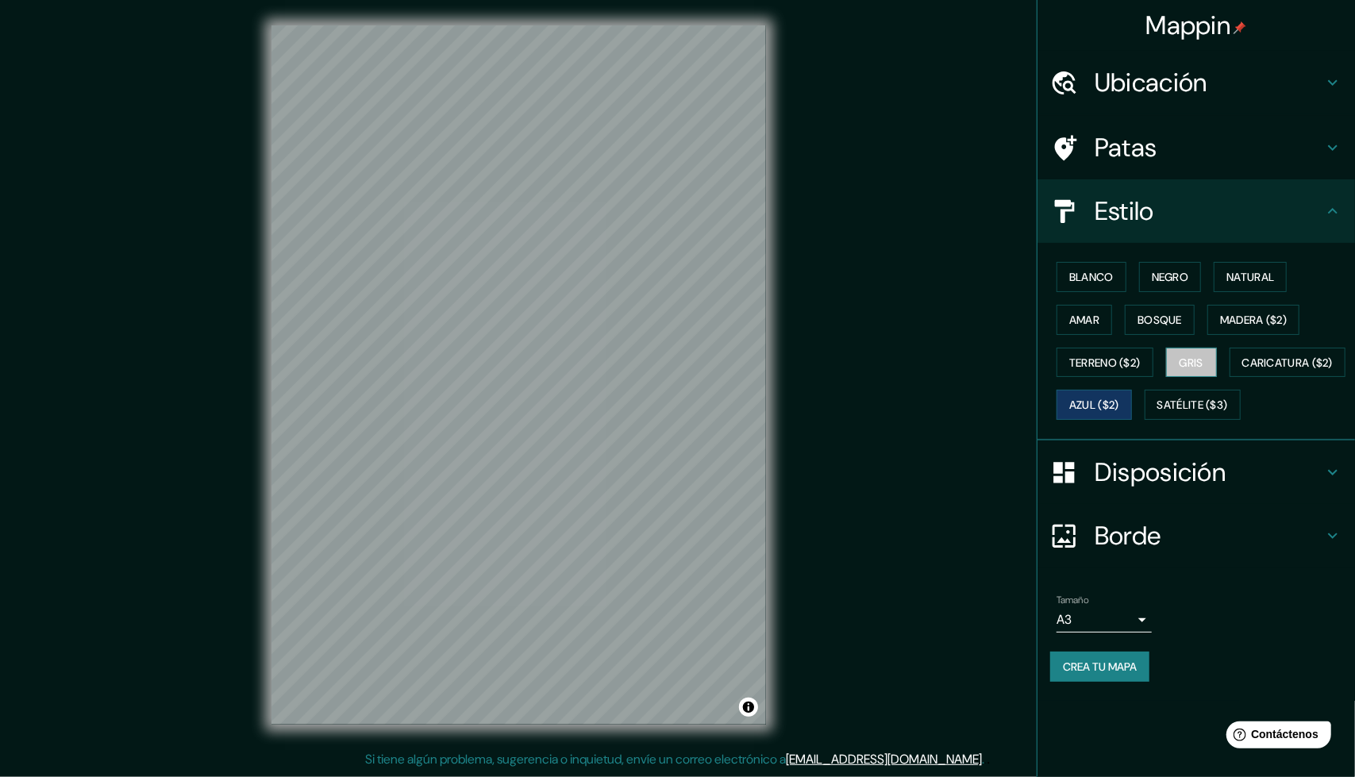
click at [1195, 358] on font "Gris" at bounding box center [1192, 363] width 24 height 14
click at [1119, 398] on font "Azul ($2)" at bounding box center [1094, 405] width 50 height 14
click at [1194, 371] on button "Gris" at bounding box center [1191, 363] width 51 height 30
click at [1112, 366] on font "Terreno ($2)" at bounding box center [1104, 363] width 71 height 14
click at [1071, 310] on font "Amar" at bounding box center [1084, 320] width 30 height 21
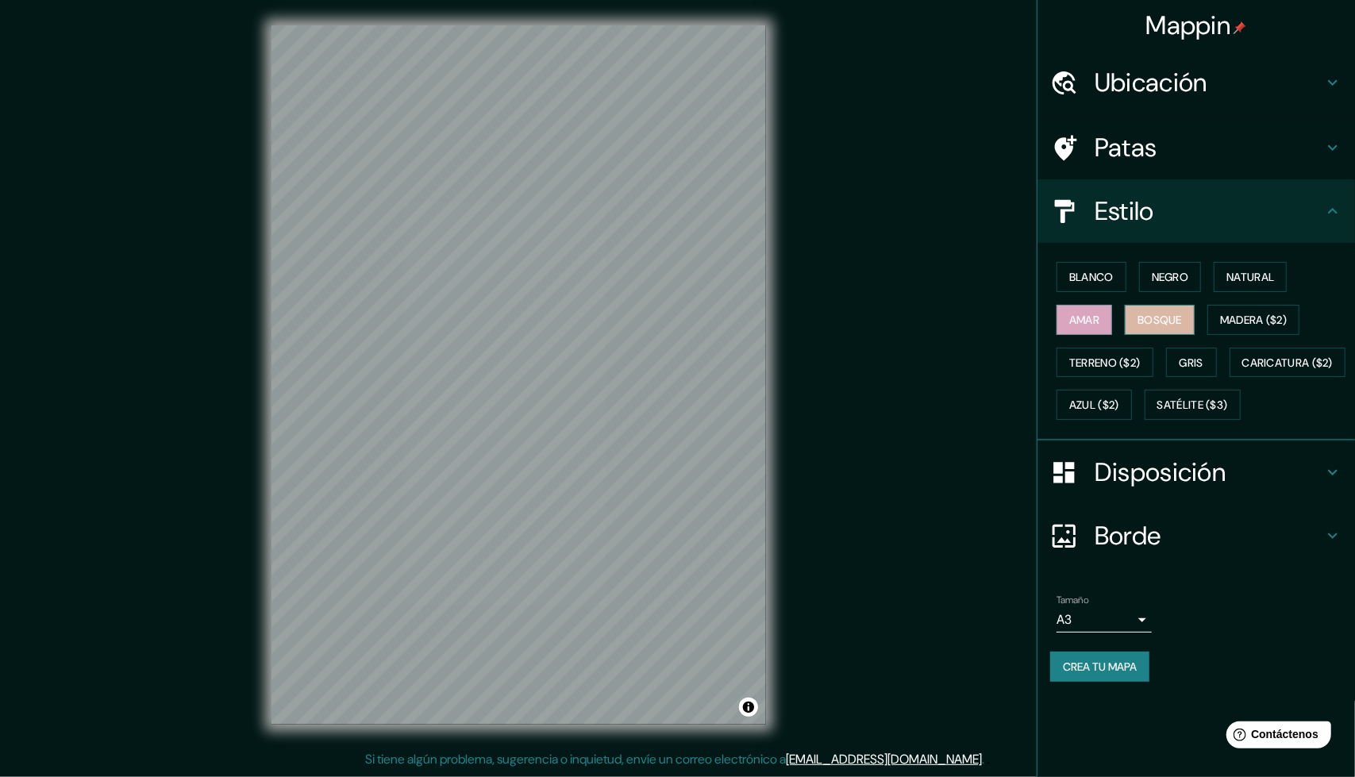
click at [1162, 318] on font "Bosque" at bounding box center [1159, 320] width 44 height 14
click at [1246, 313] on font "Madera ($2)" at bounding box center [1253, 320] width 67 height 14
click at [1245, 274] on font "Natural" at bounding box center [1250, 277] width 48 height 14
click at [1180, 272] on font "Negro" at bounding box center [1170, 277] width 37 height 14
click at [1099, 270] on font "Blanco" at bounding box center [1091, 277] width 44 height 14
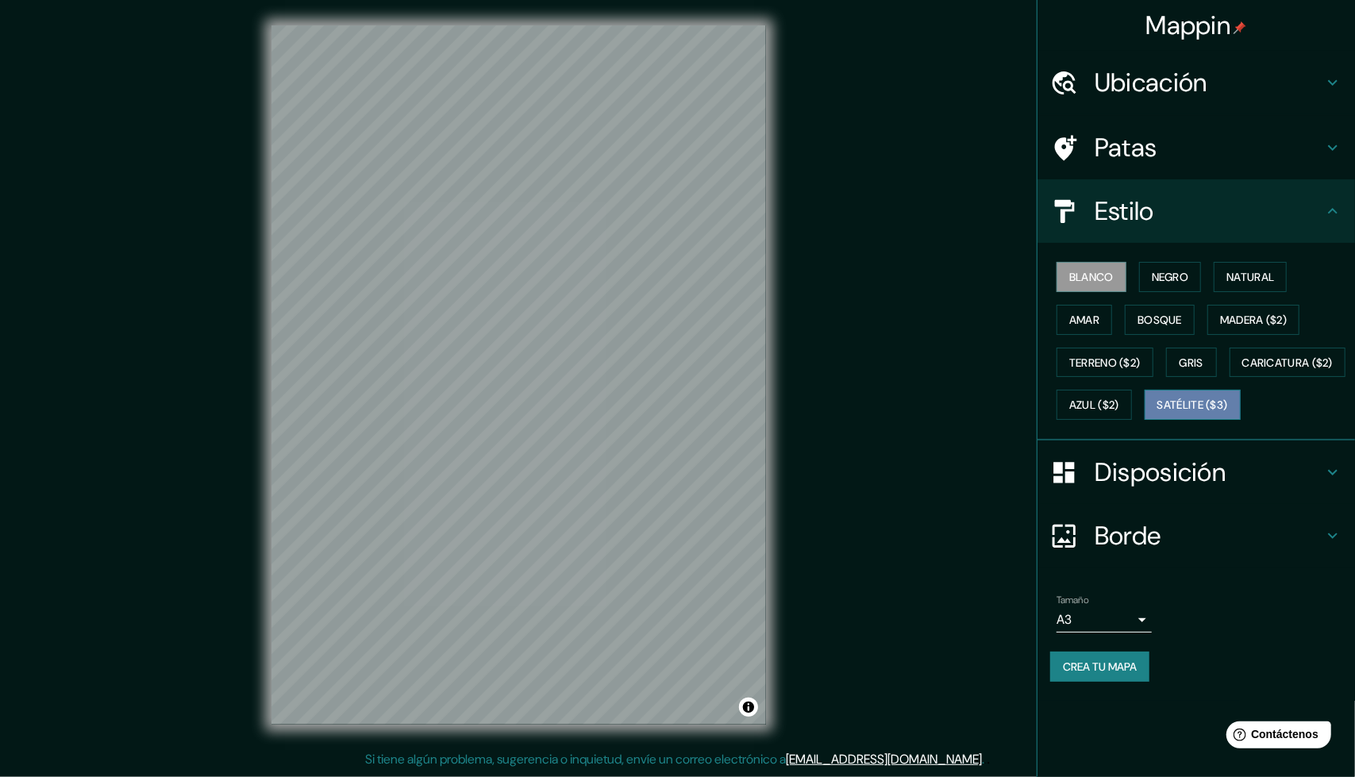
click at [1157, 413] on font "Satélite ($3)" at bounding box center [1192, 405] width 71 height 14
click at [1134, 356] on font "Terreno ($2)" at bounding box center [1104, 363] width 71 height 14
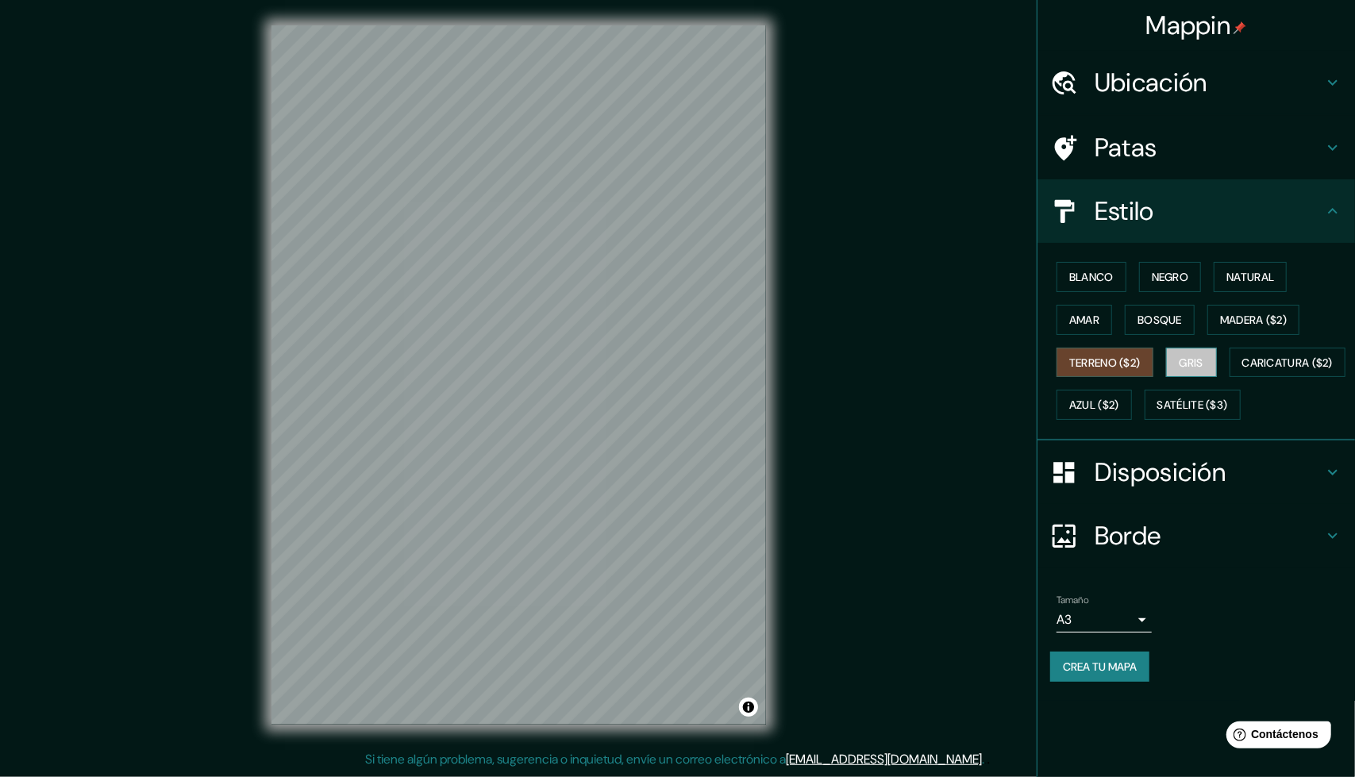
click at [1186, 368] on font "Gris" at bounding box center [1192, 362] width 24 height 21
click at [1251, 321] on font "Madera ($2)" at bounding box center [1253, 320] width 67 height 14
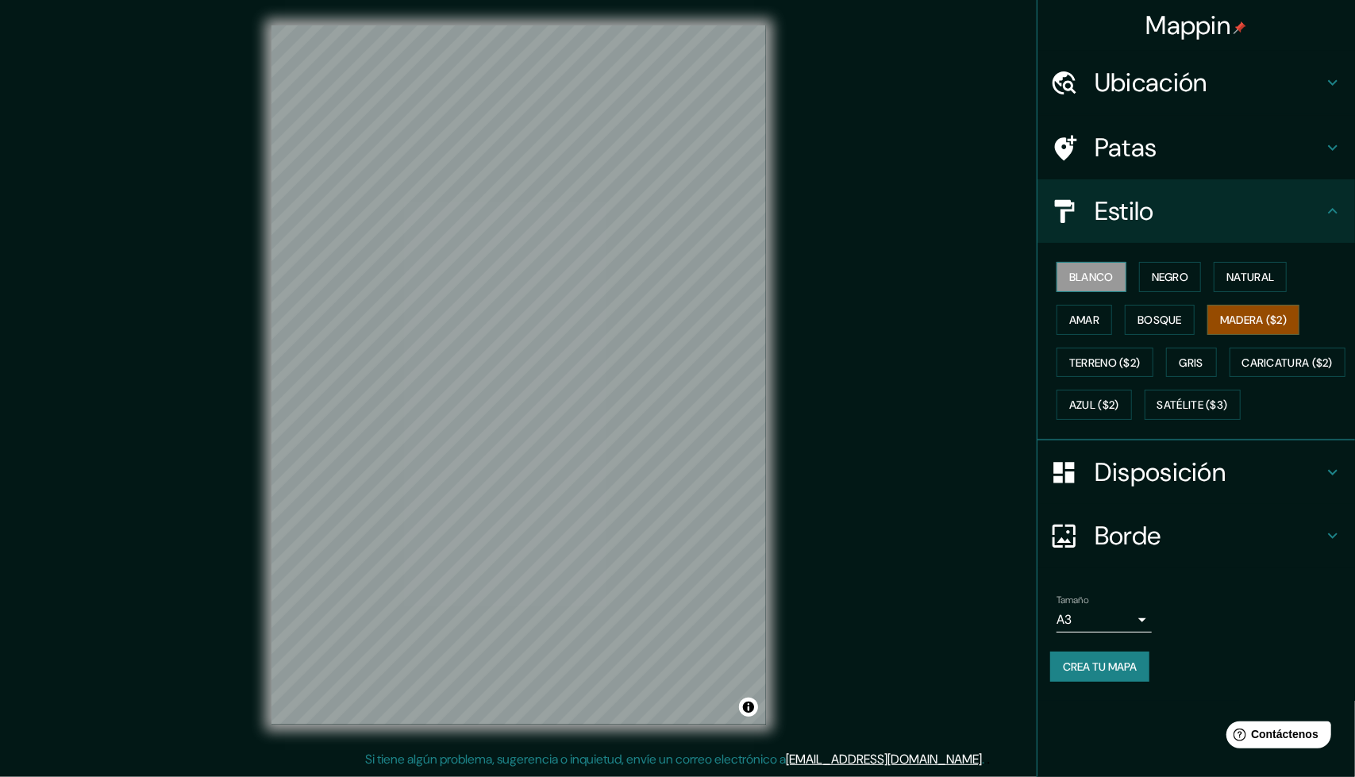
click at [1093, 270] on font "Blanco" at bounding box center [1091, 277] width 44 height 14
click at [1145, 420] on button "Satélite ($3)" at bounding box center [1193, 405] width 96 height 30
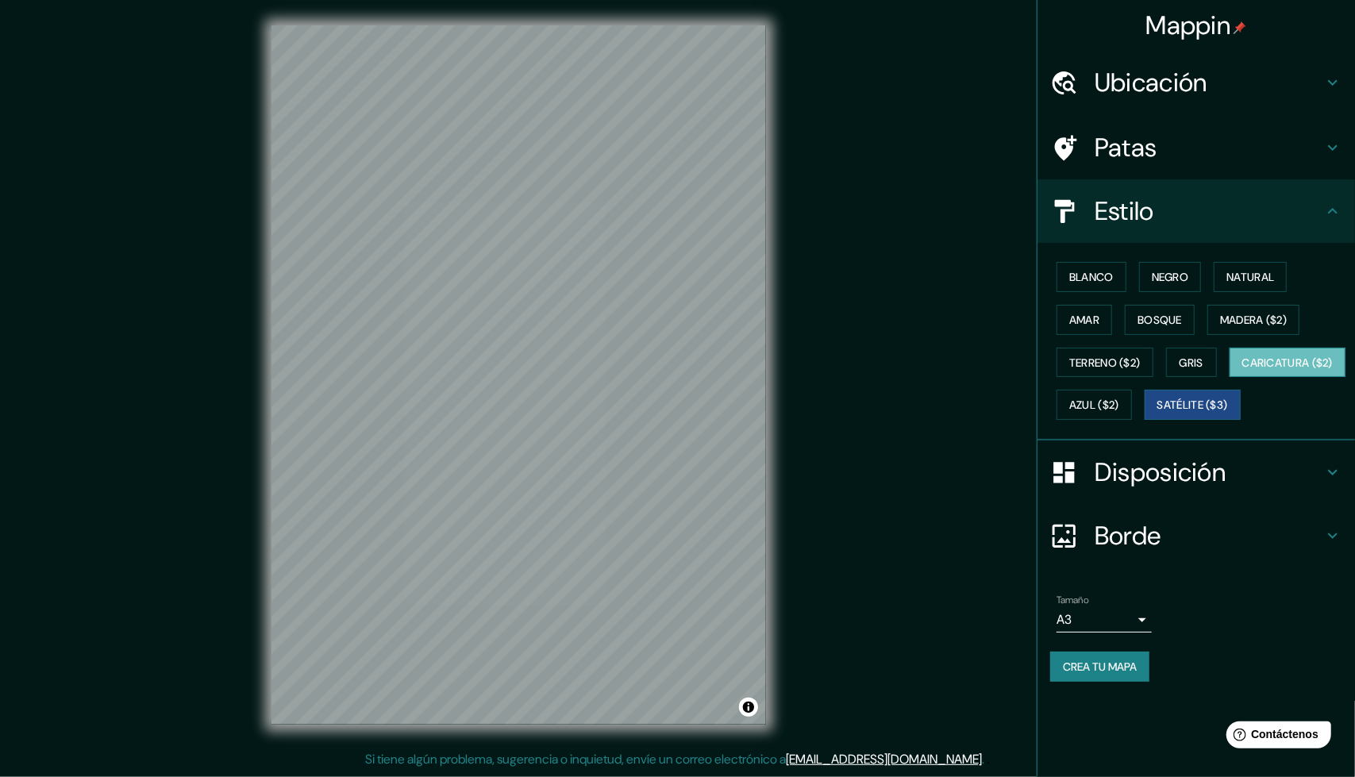
click at [1230, 378] on button "Caricatura ($2)" at bounding box center [1288, 363] width 117 height 30
click at [1127, 382] on div "Blanco Negro Natural Amar Bosque Madera ($2) Terreno ($2) Gris Caricatura ($2) …" at bounding box center [1202, 341] width 305 height 171
click at [1130, 364] on font "Terreno ($2)" at bounding box center [1104, 363] width 71 height 14
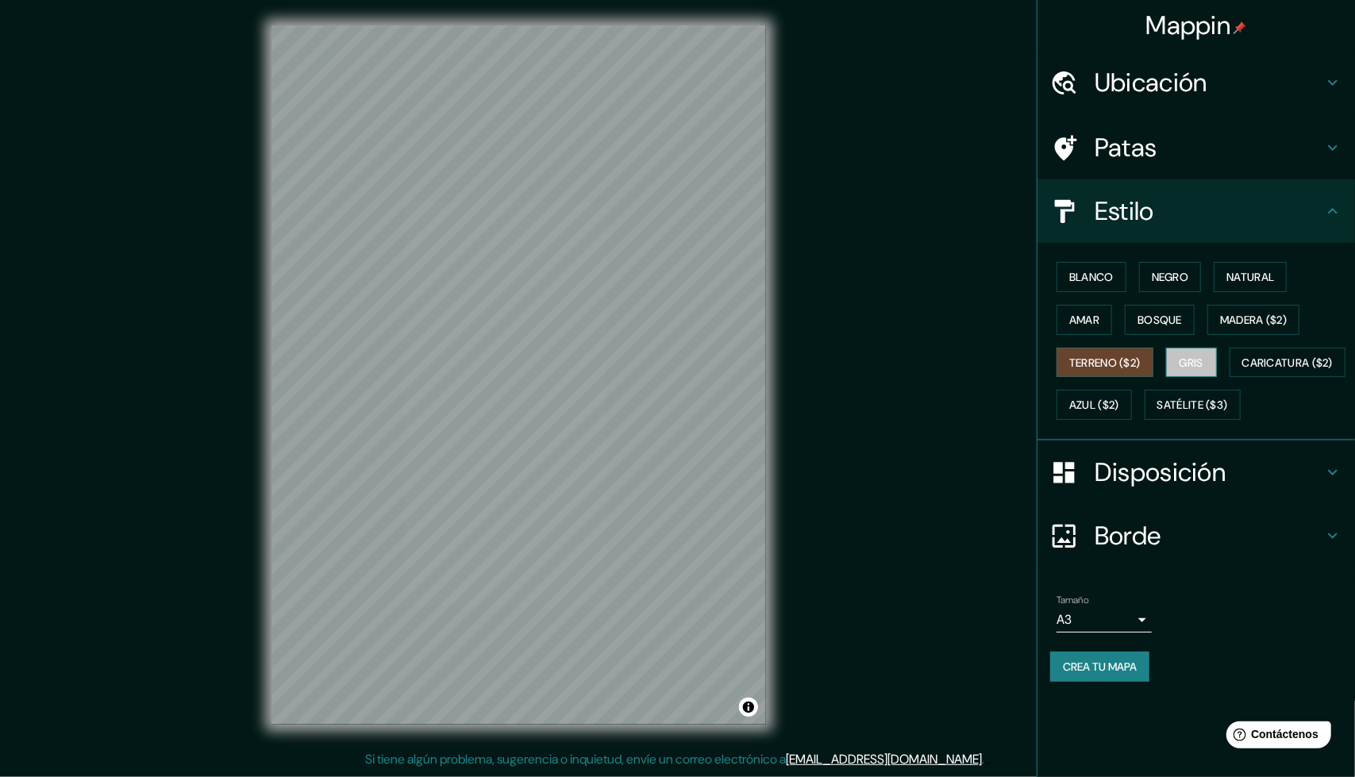
click at [1197, 356] on font "Gris" at bounding box center [1192, 363] width 24 height 14
click at [1087, 329] on button "Amar" at bounding box center [1085, 320] width 56 height 30
click at [1141, 324] on font "Bosque" at bounding box center [1159, 320] width 44 height 14
click at [1096, 273] on font "Blanco" at bounding box center [1091, 277] width 44 height 14
click at [1291, 160] on h4 "Patas" at bounding box center [1209, 148] width 229 height 32
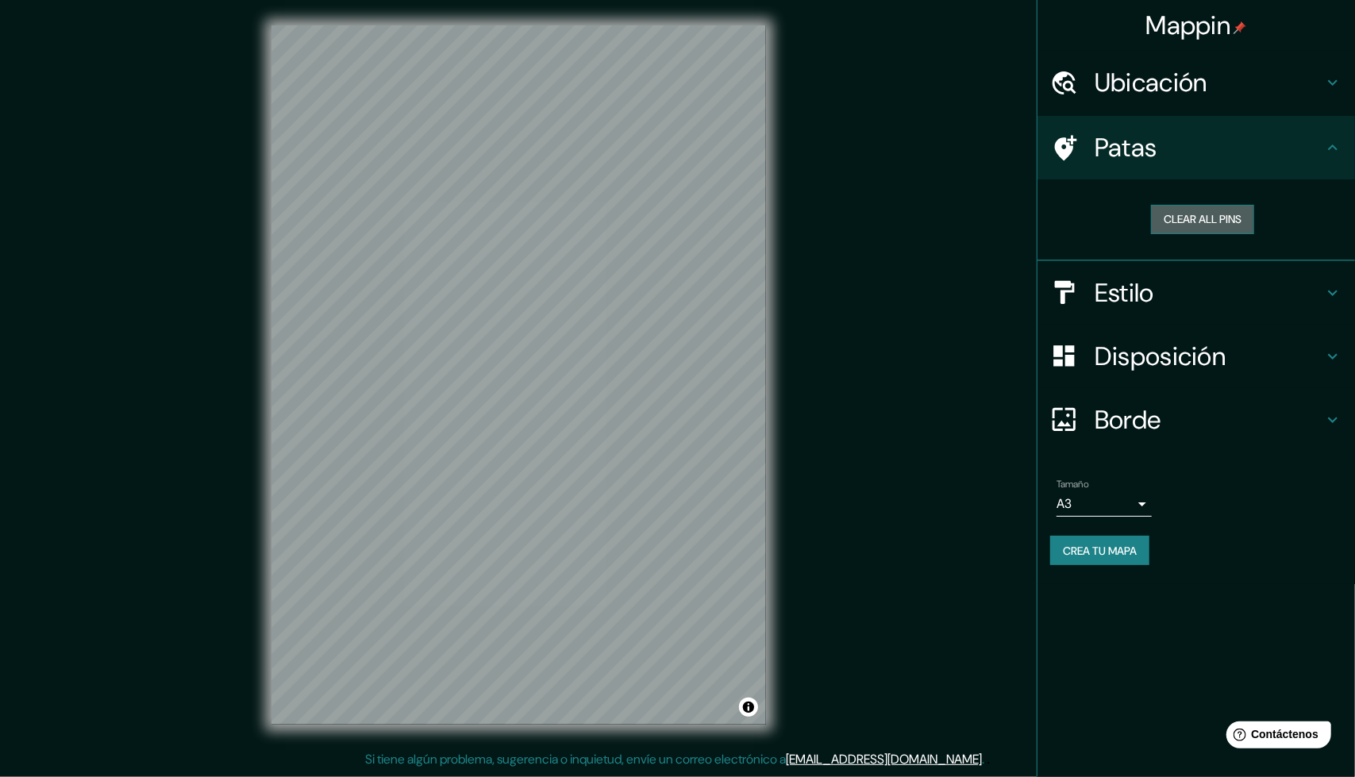
click at [1241, 216] on button "Clear all pins" at bounding box center [1202, 219] width 103 height 29
click at [1176, 229] on button "Clear all pins" at bounding box center [1202, 219] width 103 height 29
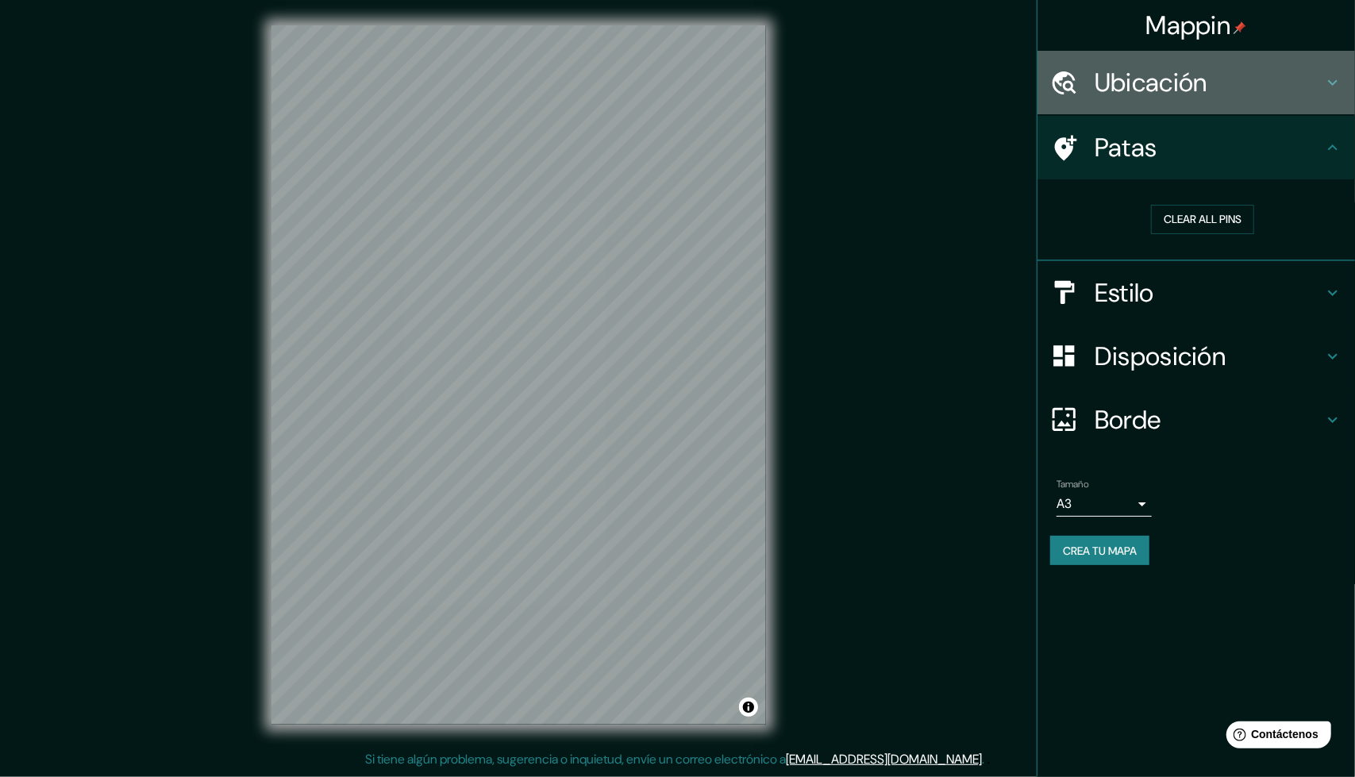
click at [1216, 114] on div "Ubicación" at bounding box center [1196, 83] width 318 height 64
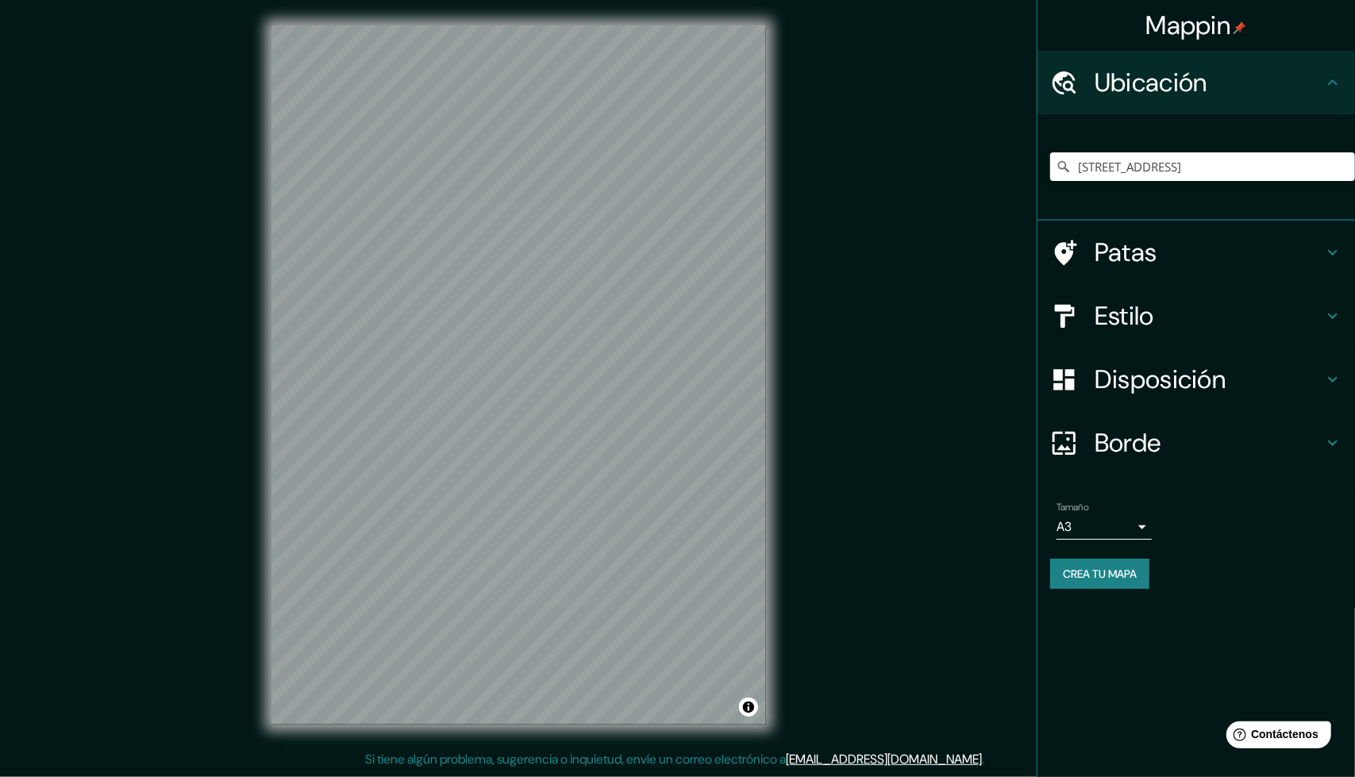
click at [1233, 96] on h4 "Ubicación" at bounding box center [1209, 83] width 229 height 32
click at [1138, 523] on body "Mappin Ubicación [GEOGRAPHIC_DATA], [GEOGRAPHIC_DATA], [GEOGRAPHIC_DATA] 416000…" at bounding box center [677, 388] width 1355 height 777
click at [1101, 552] on li "A4" at bounding box center [1104, 560] width 95 height 29
click at [1123, 526] on body "Mappin Ubicación [GEOGRAPHIC_DATA], [GEOGRAPHIC_DATA], [GEOGRAPHIC_DATA] 416000…" at bounding box center [677, 388] width 1355 height 777
click at [1101, 588] on li "A3" at bounding box center [1104, 589] width 95 height 29
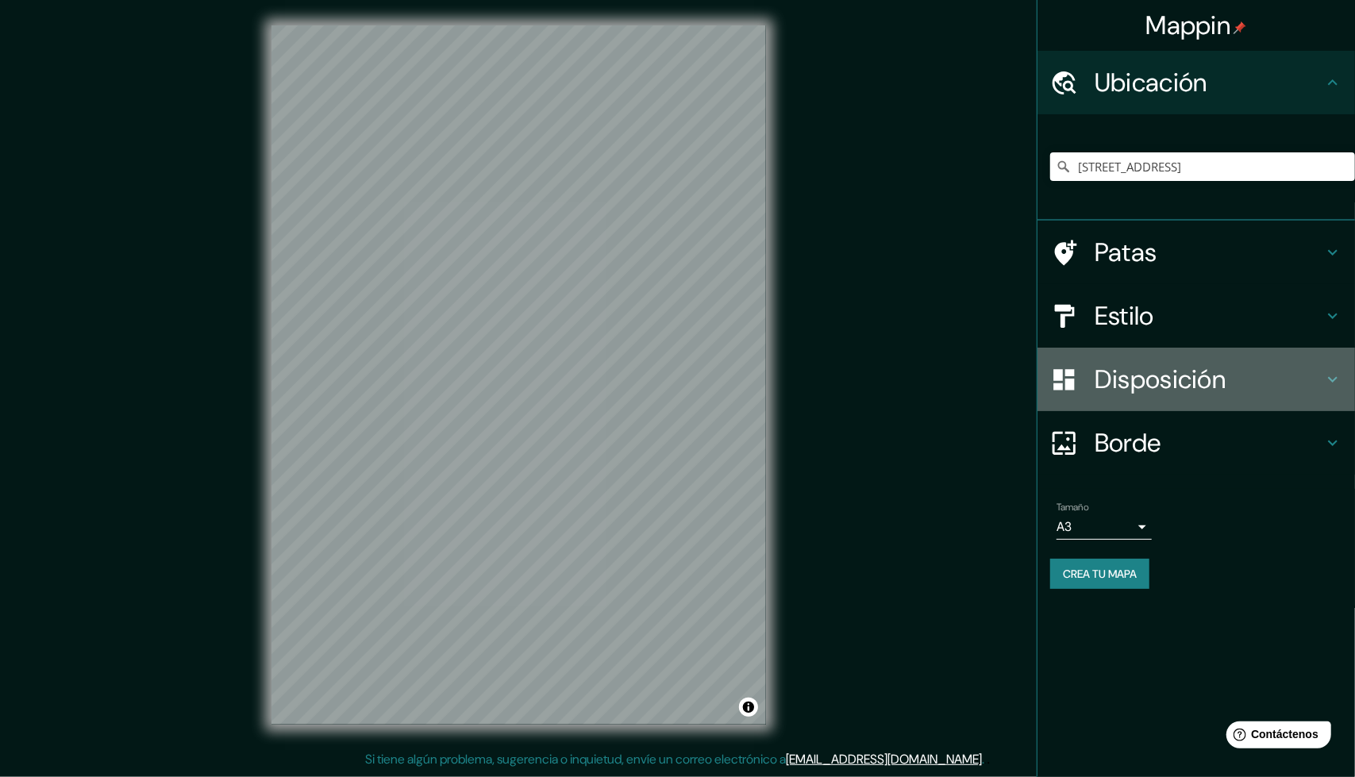
click at [1232, 387] on h4 "Disposición" at bounding box center [1209, 380] width 229 height 32
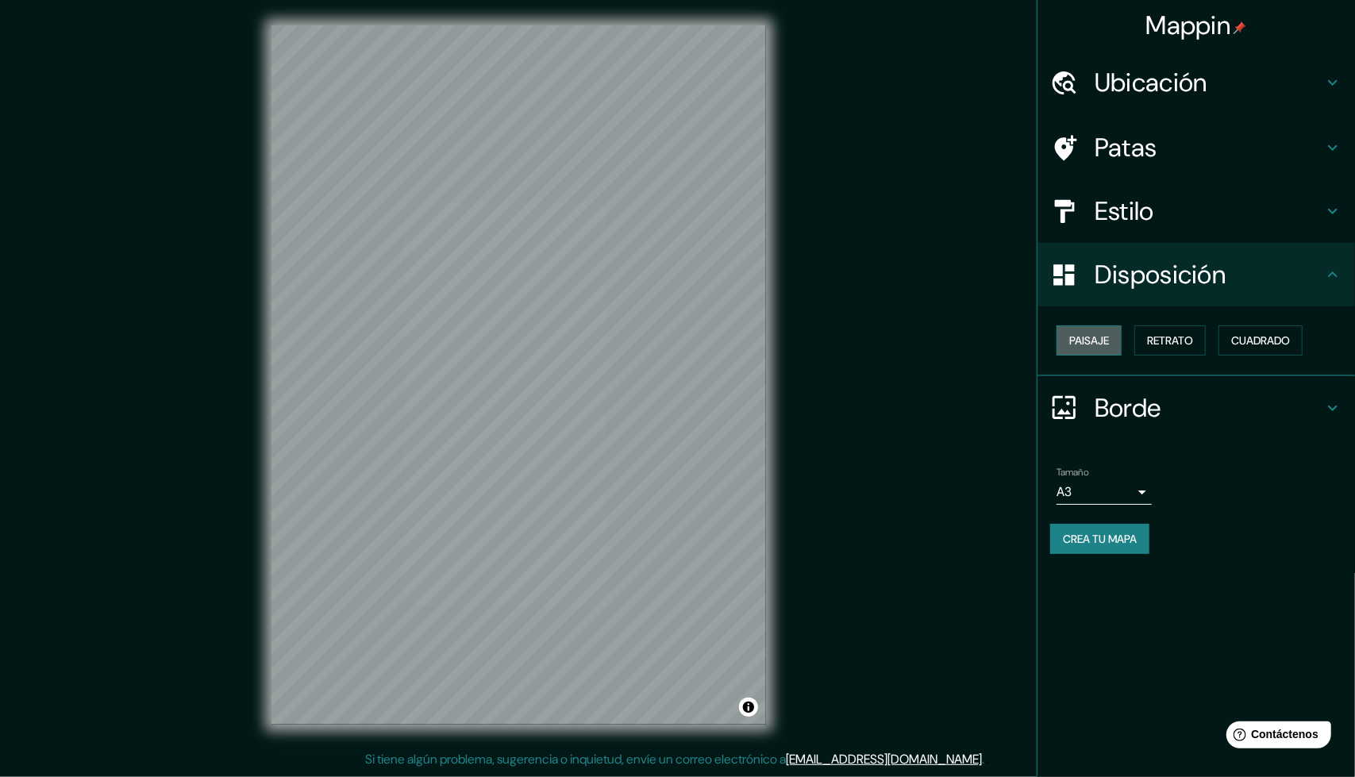
click at [1114, 340] on button "Paisaje" at bounding box center [1089, 340] width 65 height 30
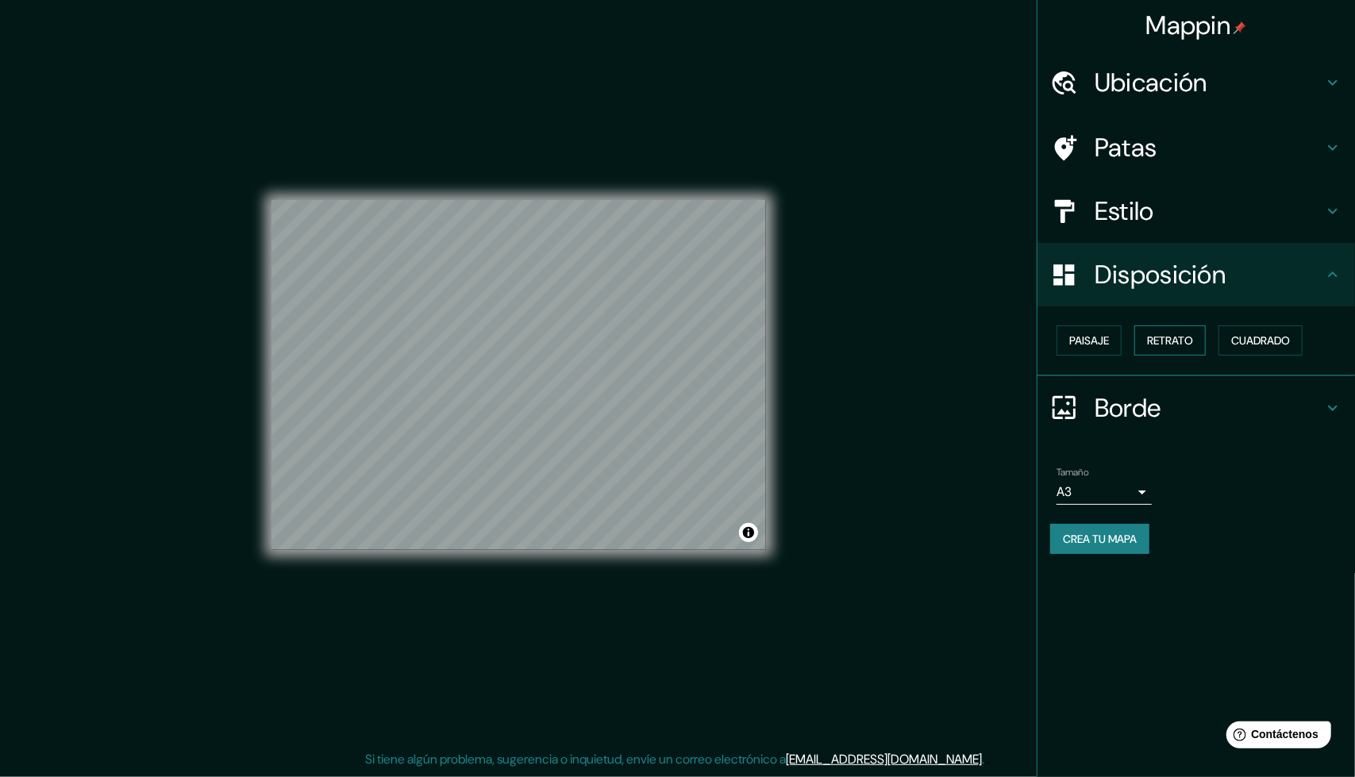
click at [1175, 346] on font "Retrato" at bounding box center [1170, 340] width 46 height 14
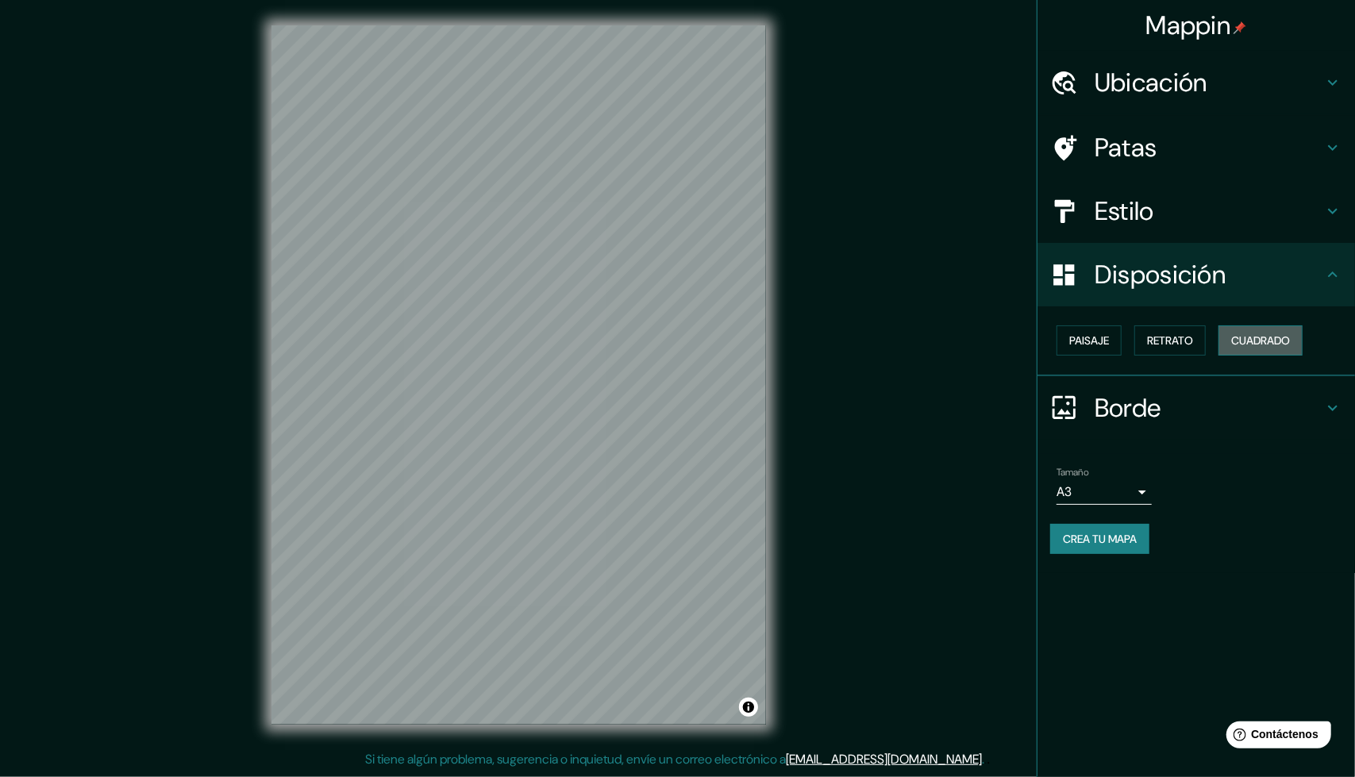
click at [1251, 342] on font "Cuadrado" at bounding box center [1260, 340] width 59 height 14
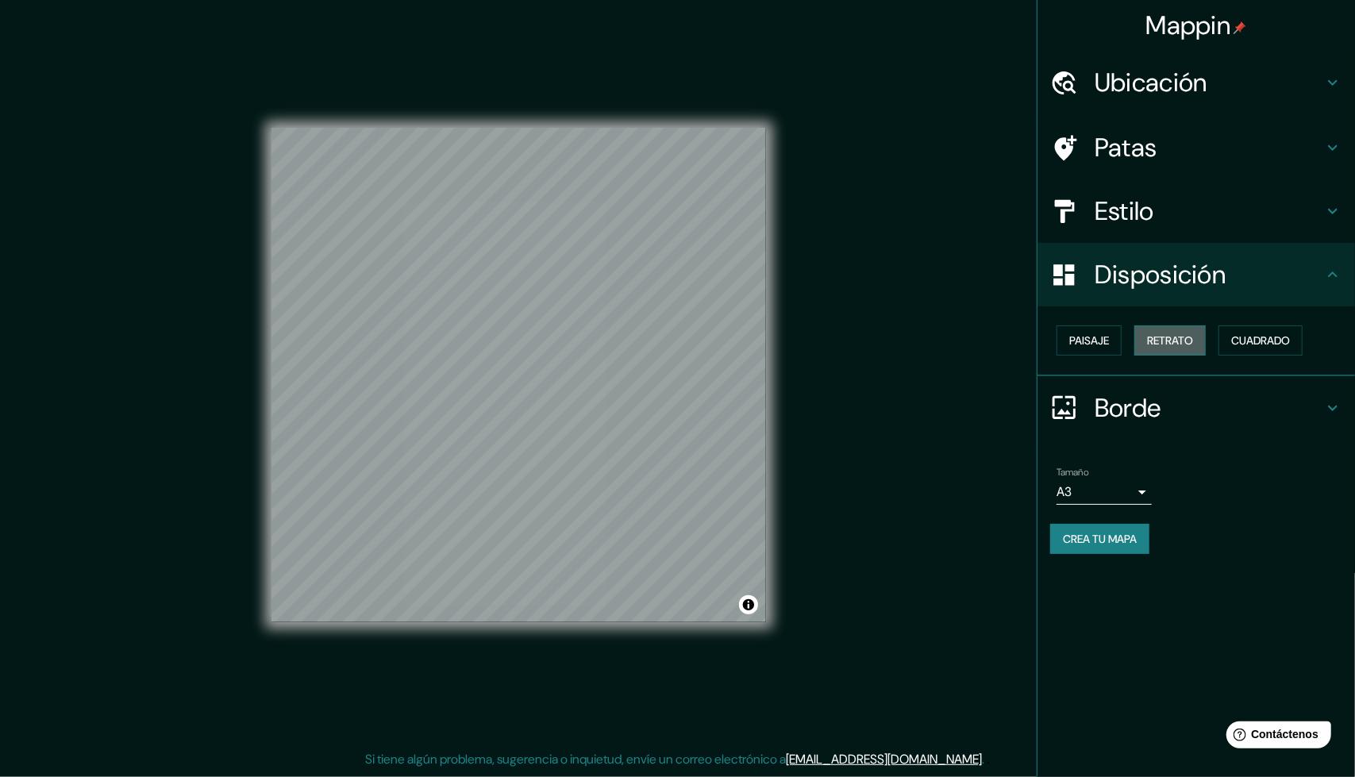
click at [1168, 334] on font "Retrato" at bounding box center [1170, 340] width 46 height 14
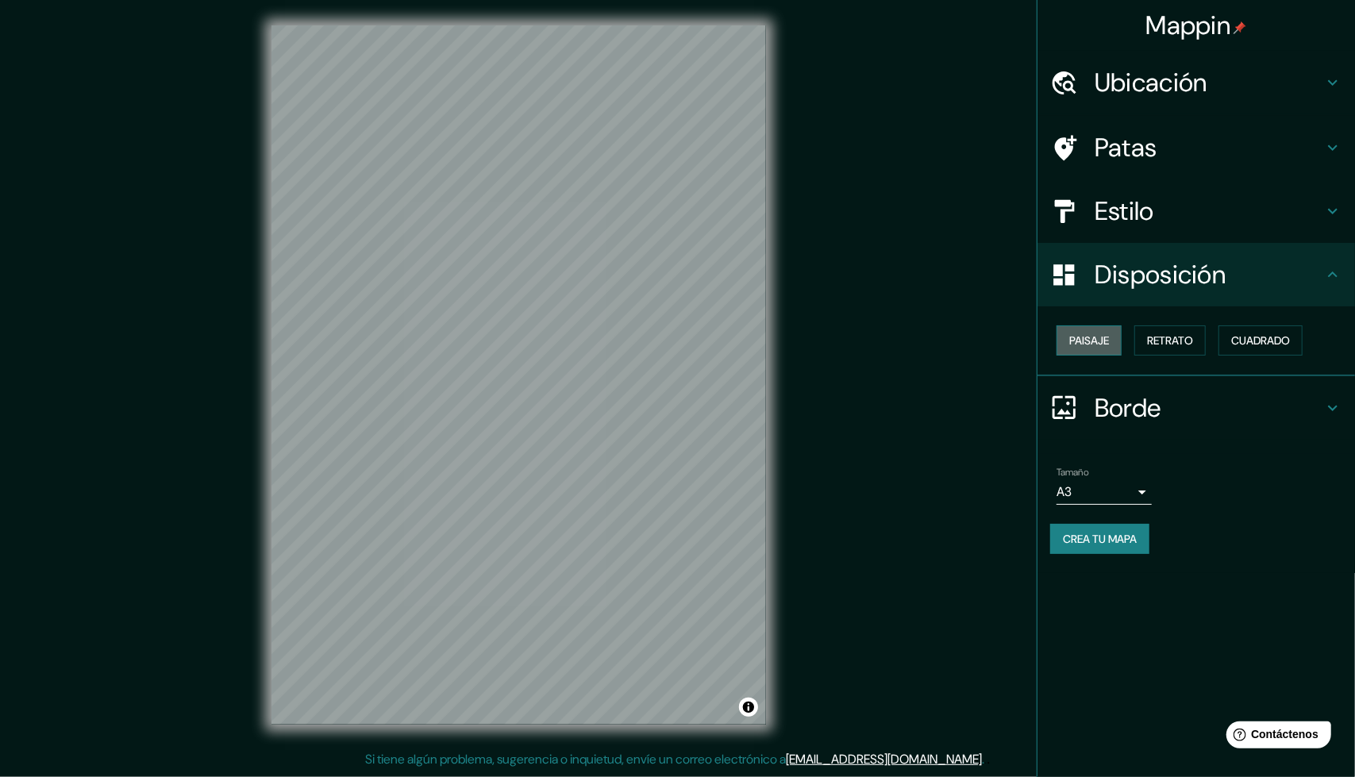
click at [1081, 335] on font "Paisaje" at bounding box center [1089, 340] width 40 height 14
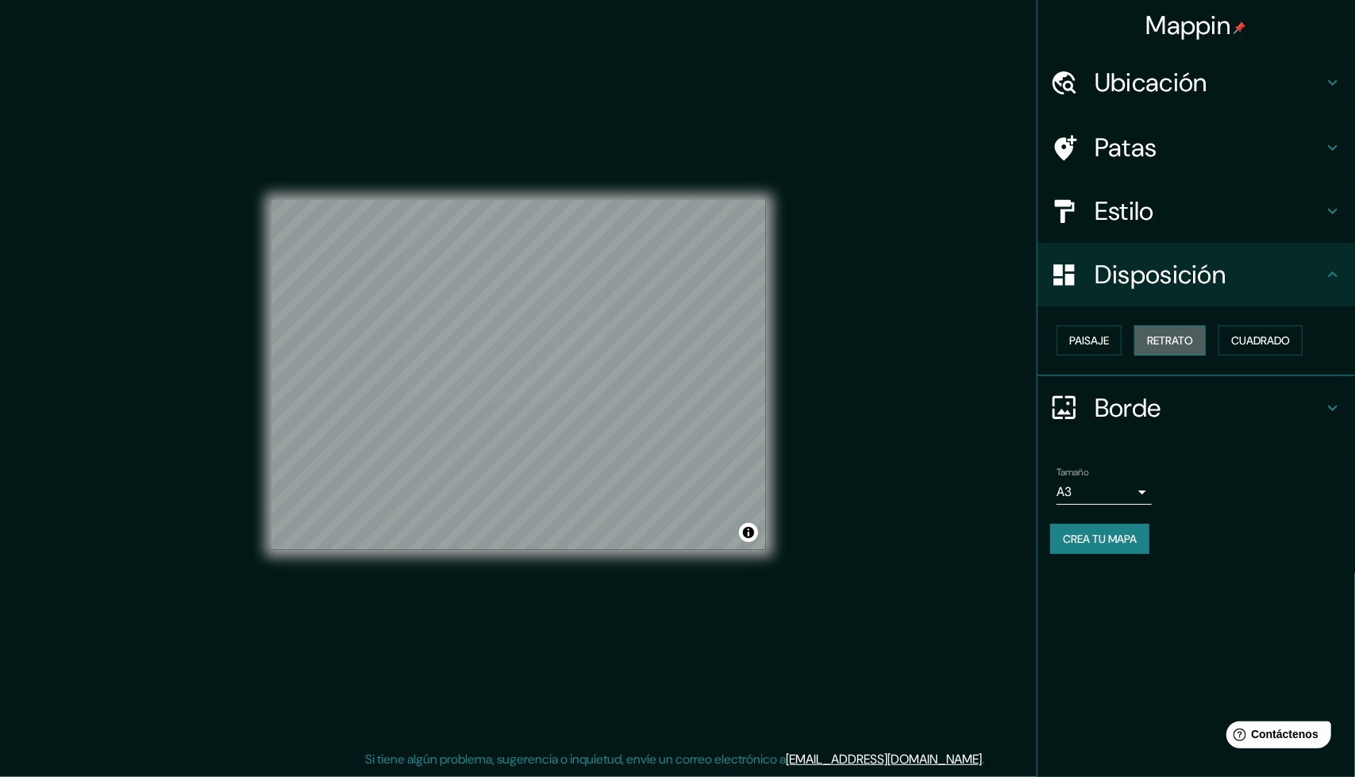
click at [1180, 341] on font "Retrato" at bounding box center [1170, 340] width 46 height 14
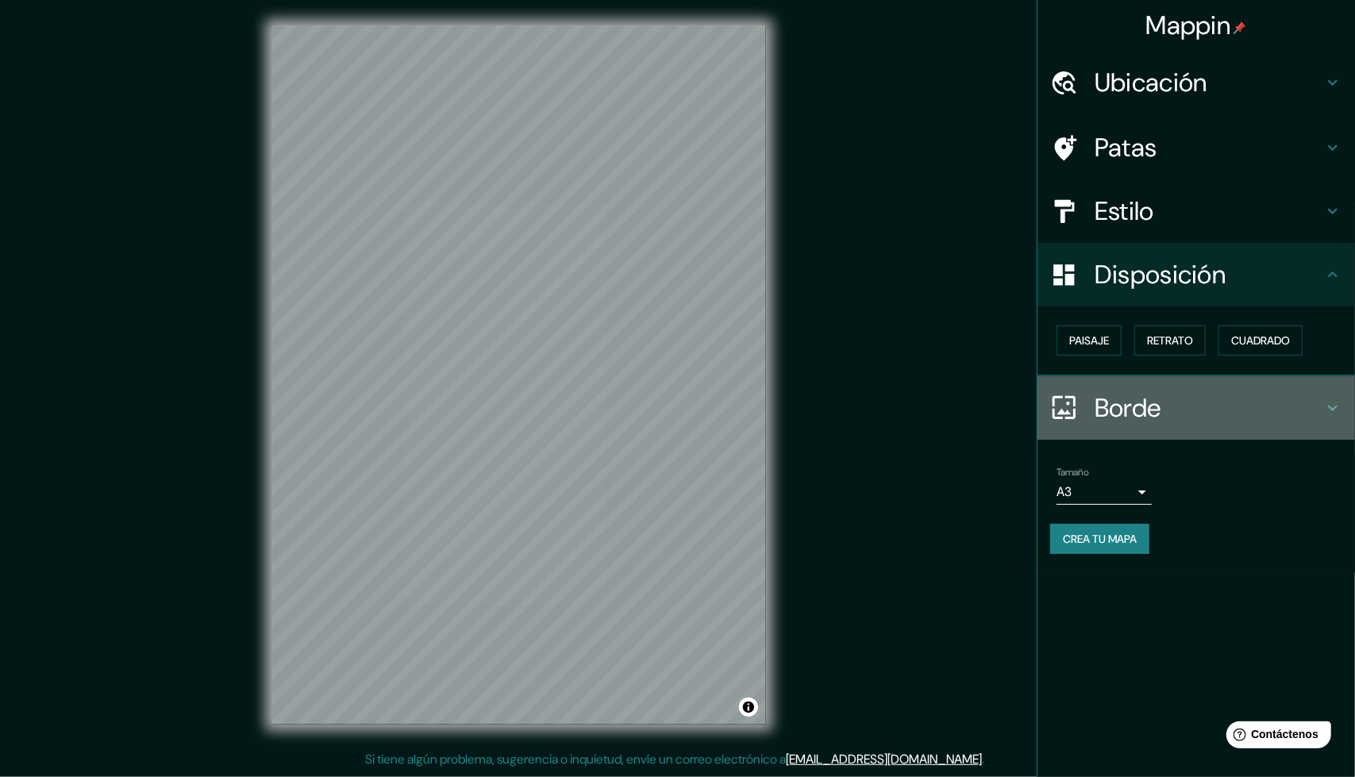
click at [1210, 406] on h4 "Borde" at bounding box center [1209, 408] width 229 height 32
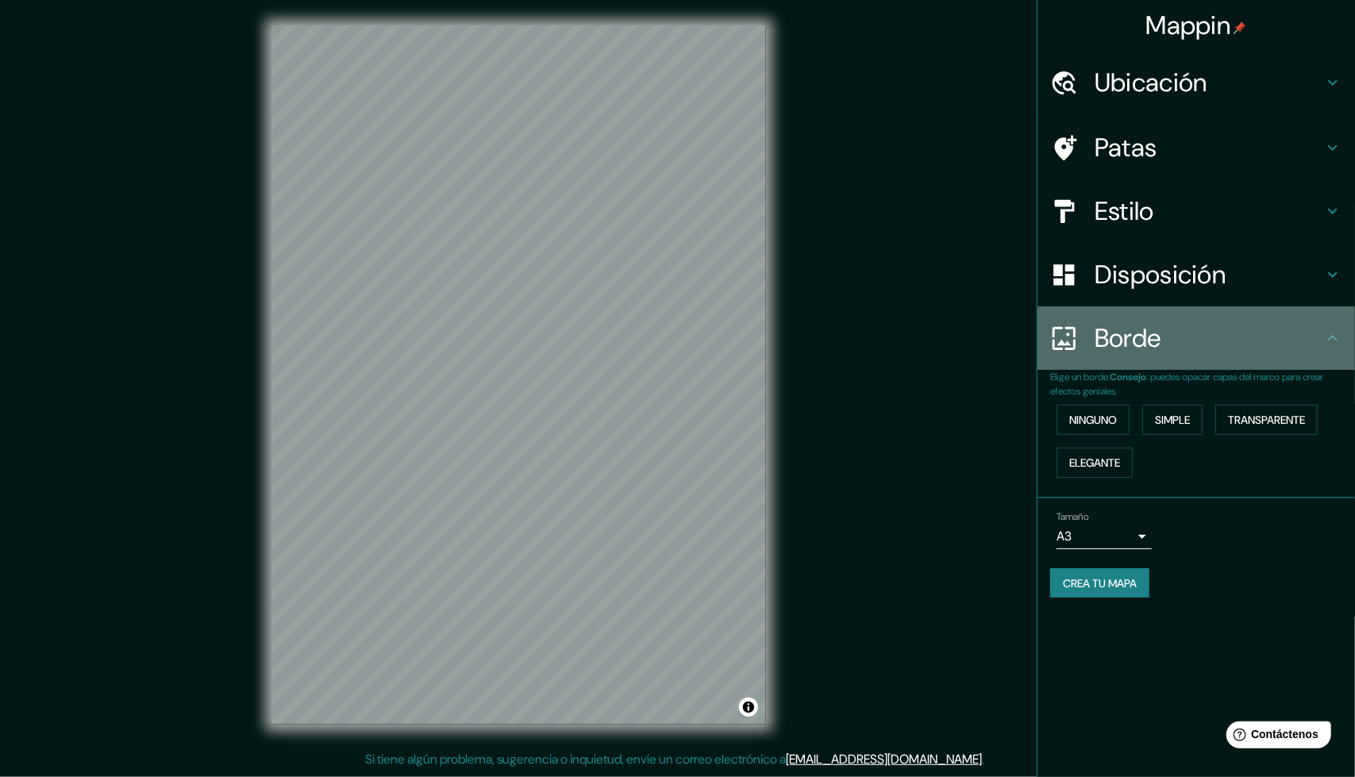
click at [1211, 364] on div "Borde" at bounding box center [1196, 338] width 318 height 64
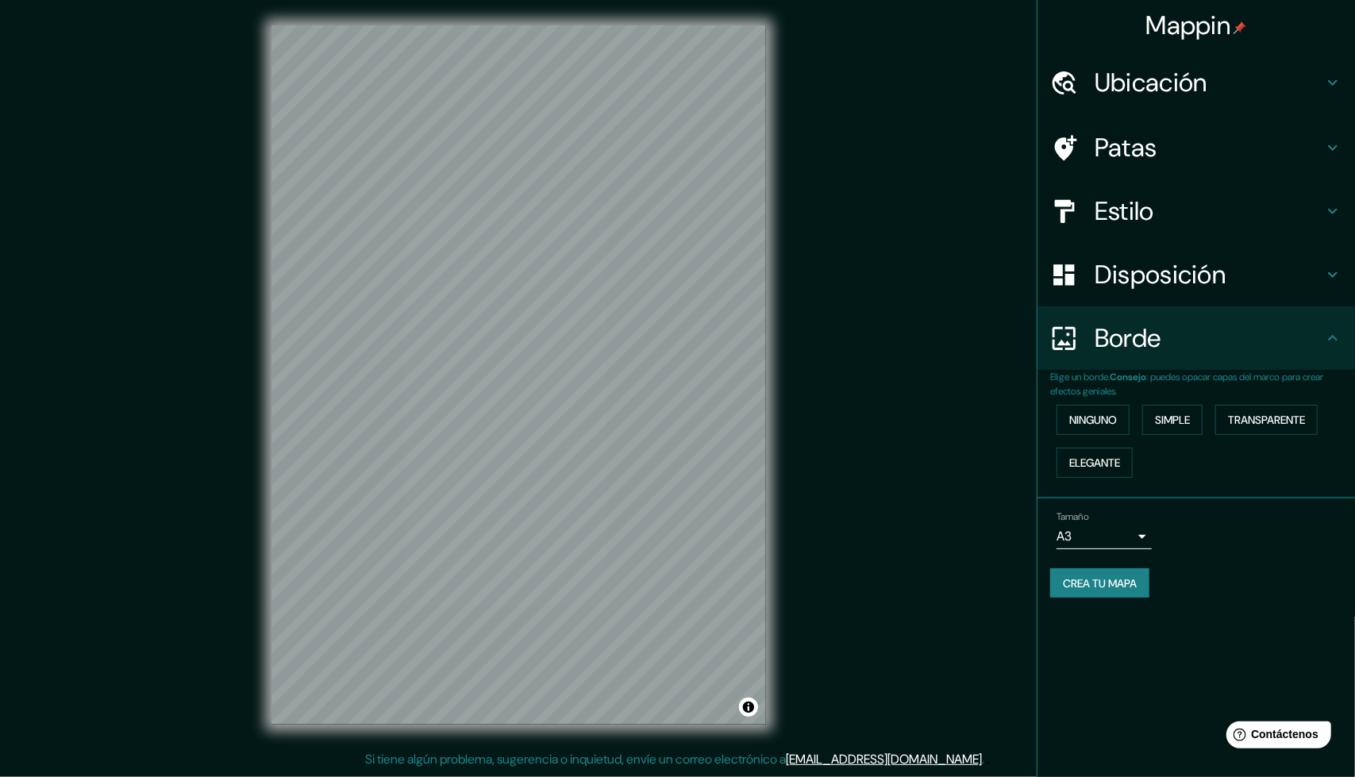
click at [1208, 222] on h4 "Estilo" at bounding box center [1209, 211] width 229 height 32
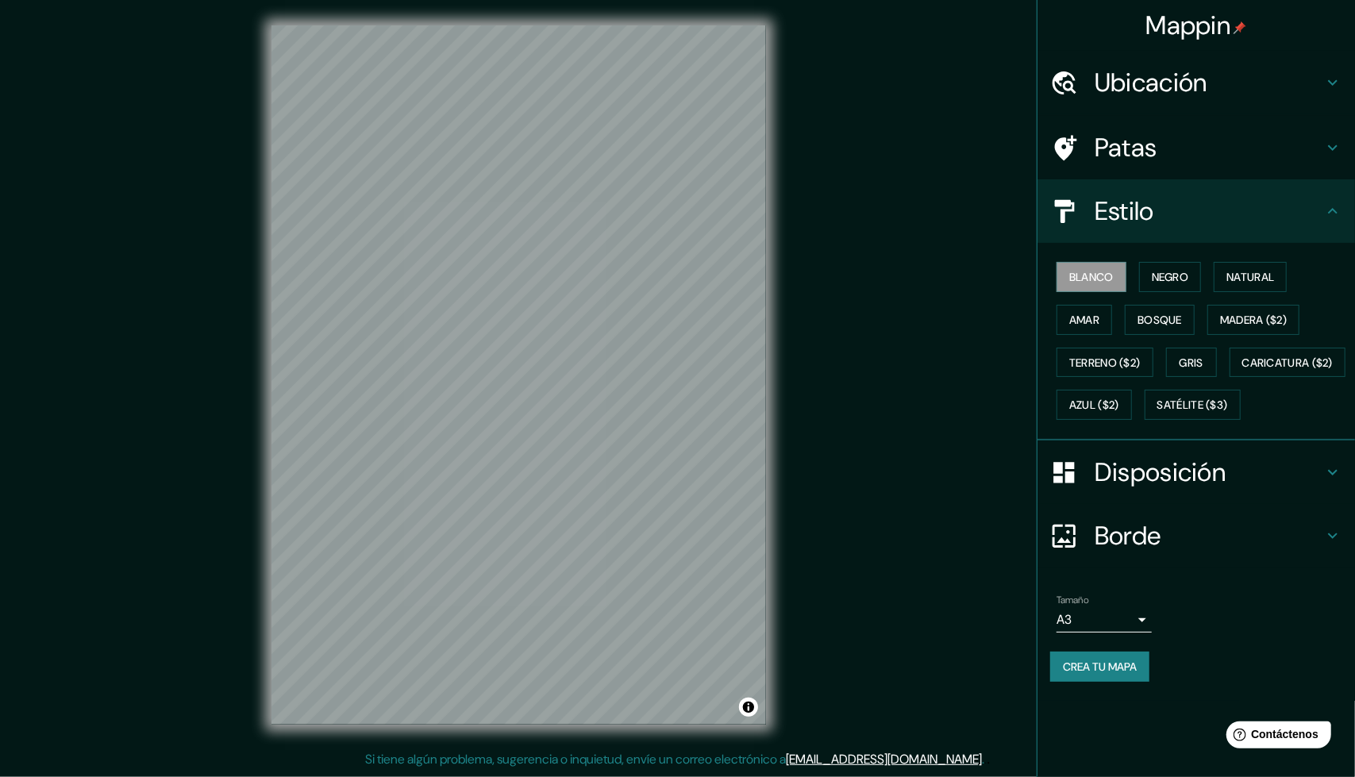
click at [1208, 222] on h4 "Estilo" at bounding box center [1209, 211] width 229 height 32
click at [1148, 420] on button "Satélite ($3)" at bounding box center [1193, 405] width 96 height 30
click at [1107, 270] on font "Blanco" at bounding box center [1091, 277] width 44 height 14
click at [1106, 425] on div "Blanco Negro Natural Amar Bosque Madera ($2) Terreno ($2) Gris Caricatura ($2) …" at bounding box center [1202, 341] width 305 height 171
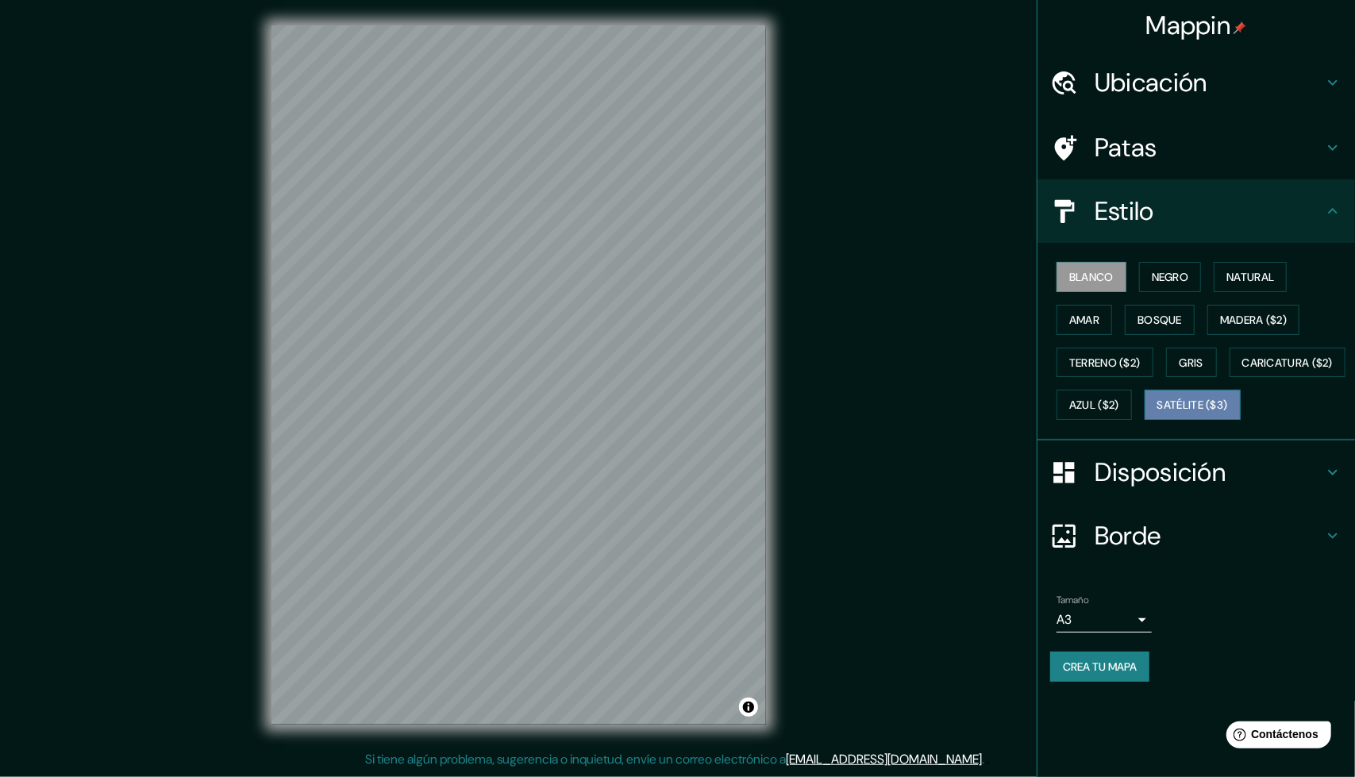
click at [1157, 413] on font "Satélite ($3)" at bounding box center [1192, 405] width 71 height 14
click at [1113, 652] on body "Mappin Ubicación [STREET_ADDRESS] Patas Estilo Blanco Negro Natural [PERSON_NAM…" at bounding box center [677, 388] width 1355 height 777
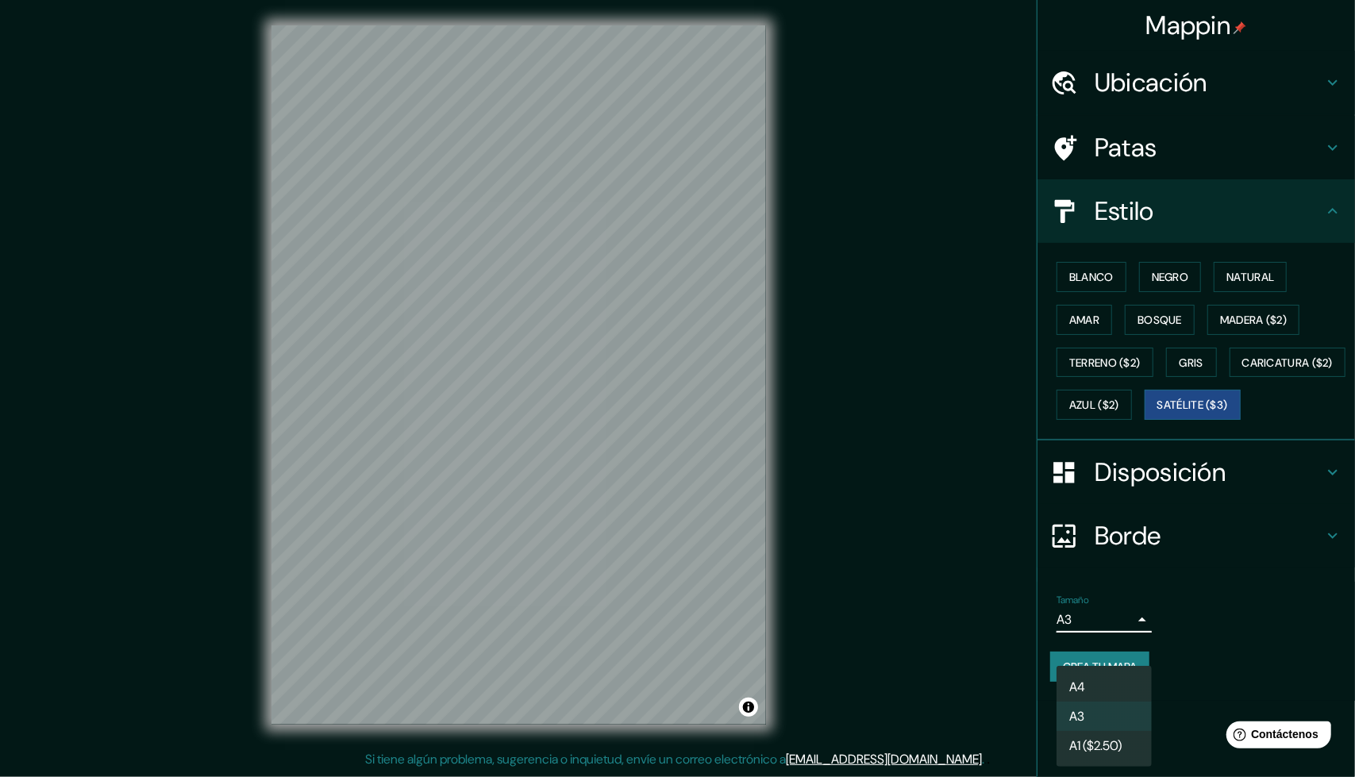
click at [1104, 745] on font "A1 ($2.50)" at bounding box center [1095, 745] width 52 height 17
click at [1127, 664] on body "Mappin Ubicación [STREET_ADDRESS] Patas Estilo Blanco Negro Natural [PERSON_NAM…" at bounding box center [677, 388] width 1355 height 777
click at [1095, 716] on li "A3" at bounding box center [1104, 716] width 95 height 29
type input "a4"
click at [710, 638] on div at bounding box center [706, 639] width 13 height 13
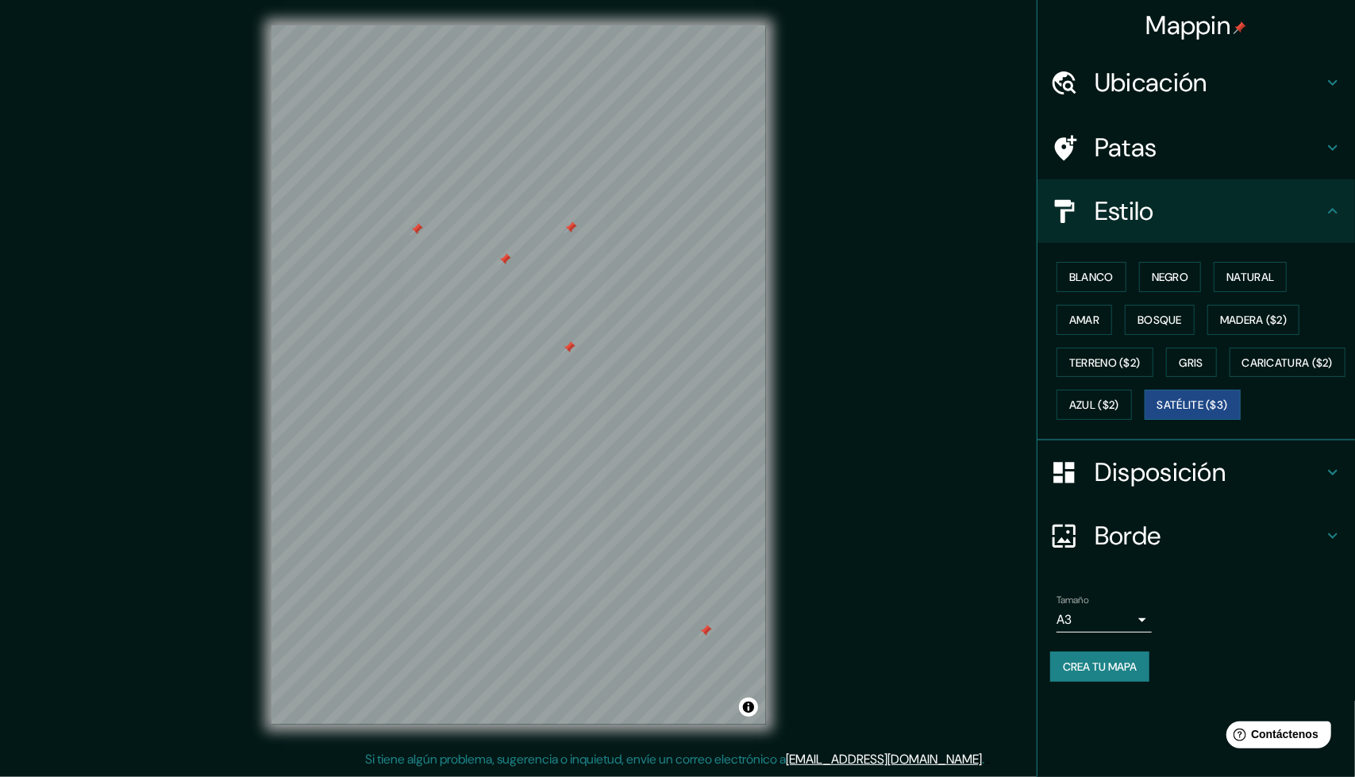
click at [1095, 674] on font "Crea tu mapa" at bounding box center [1100, 667] width 74 height 14
click at [1108, 682] on div "Crea tu mapa" at bounding box center [1196, 667] width 292 height 30
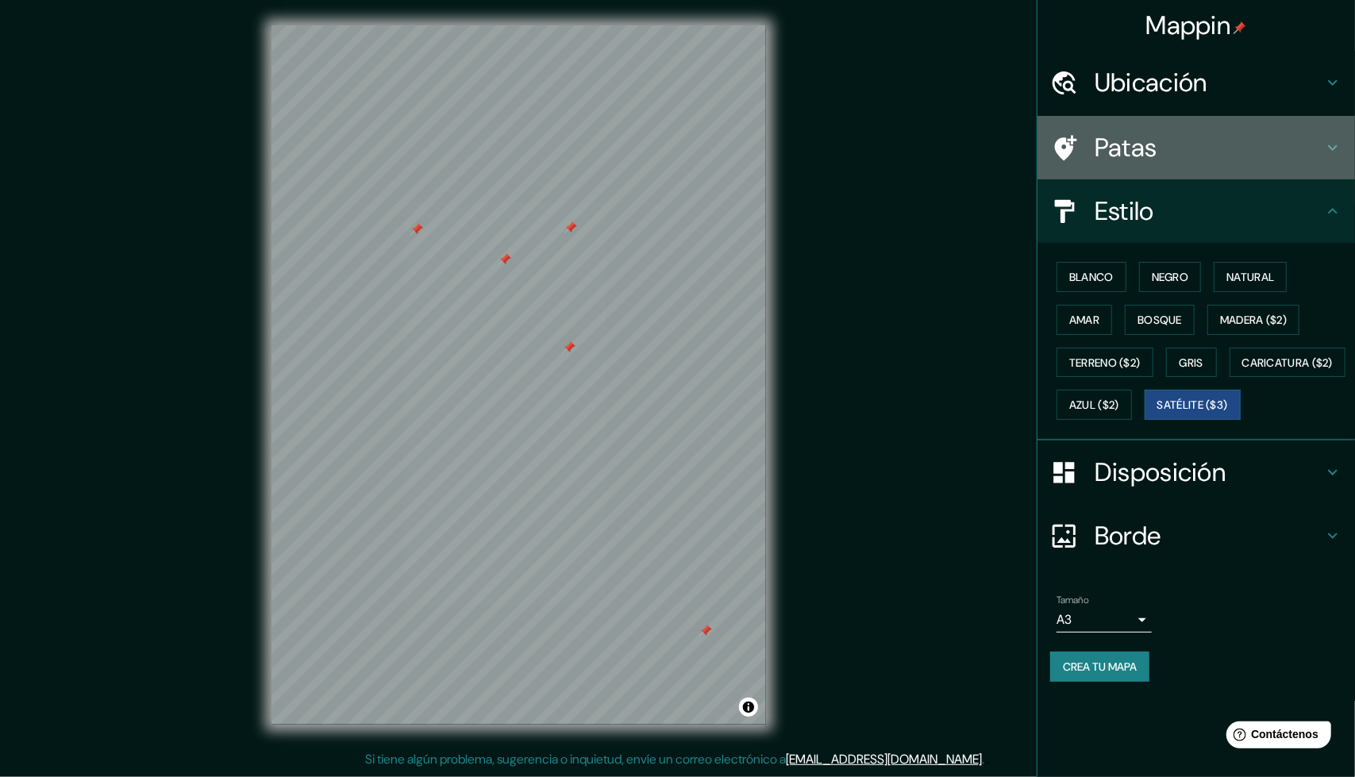
click at [1207, 136] on h4 "Patas" at bounding box center [1209, 148] width 229 height 32
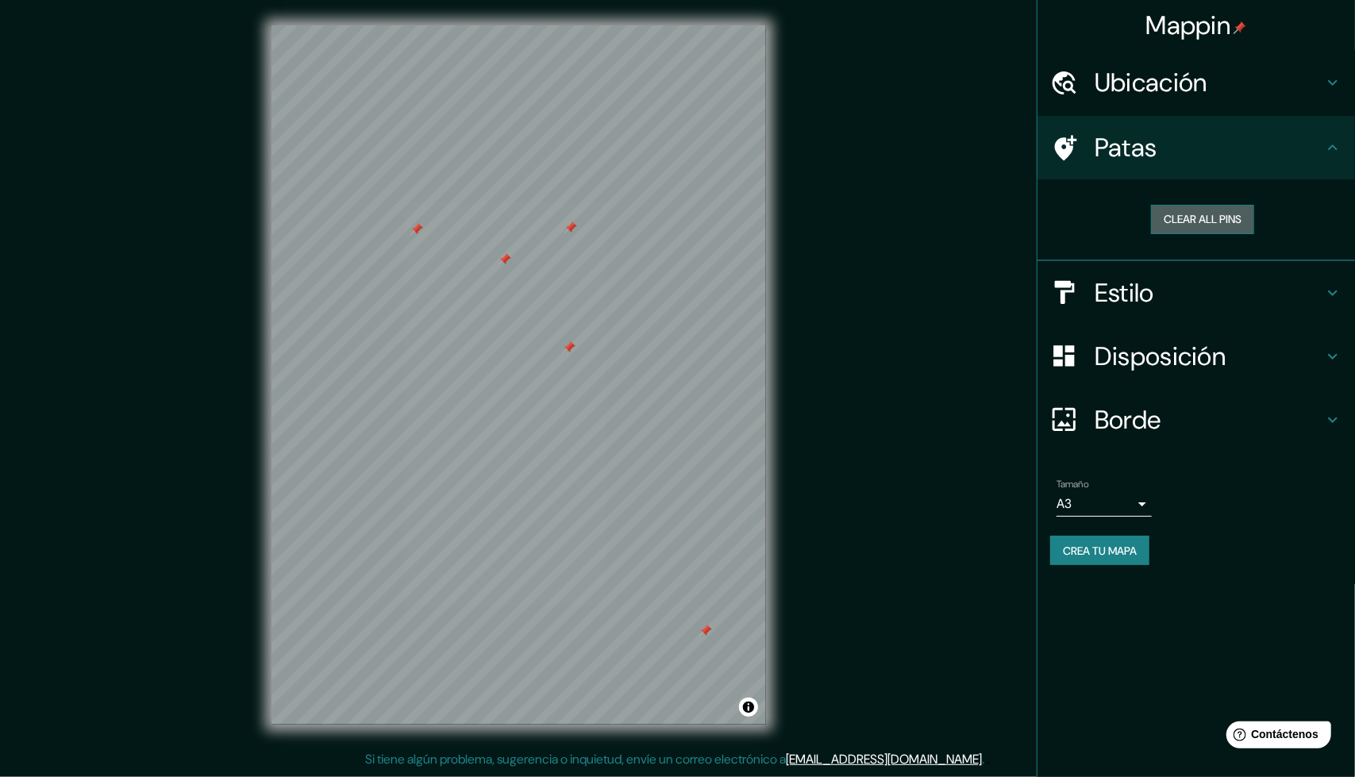
click at [1206, 213] on button "Clear all pins" at bounding box center [1202, 219] width 103 height 29
click at [1195, 402] on div "Borde" at bounding box center [1196, 420] width 318 height 64
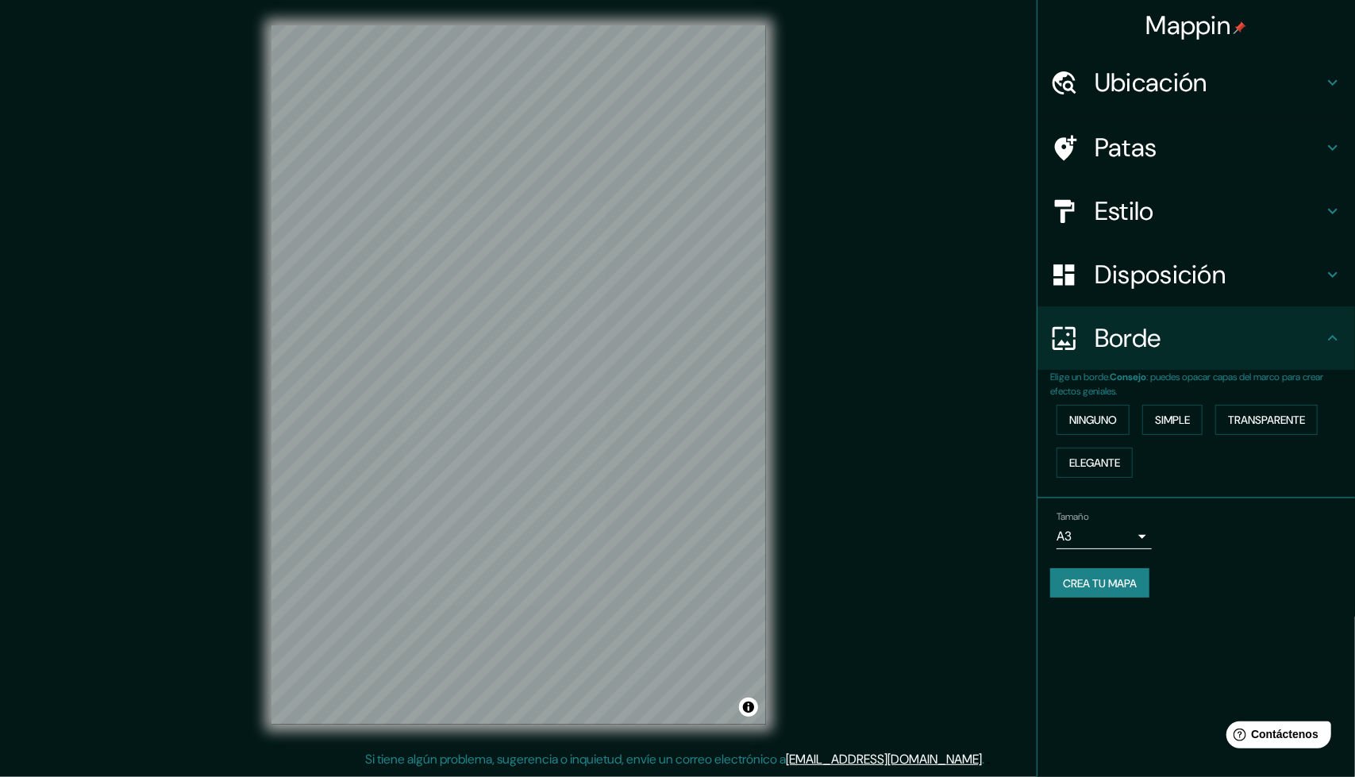
click at [1184, 333] on h4 "Borde" at bounding box center [1209, 338] width 229 height 32
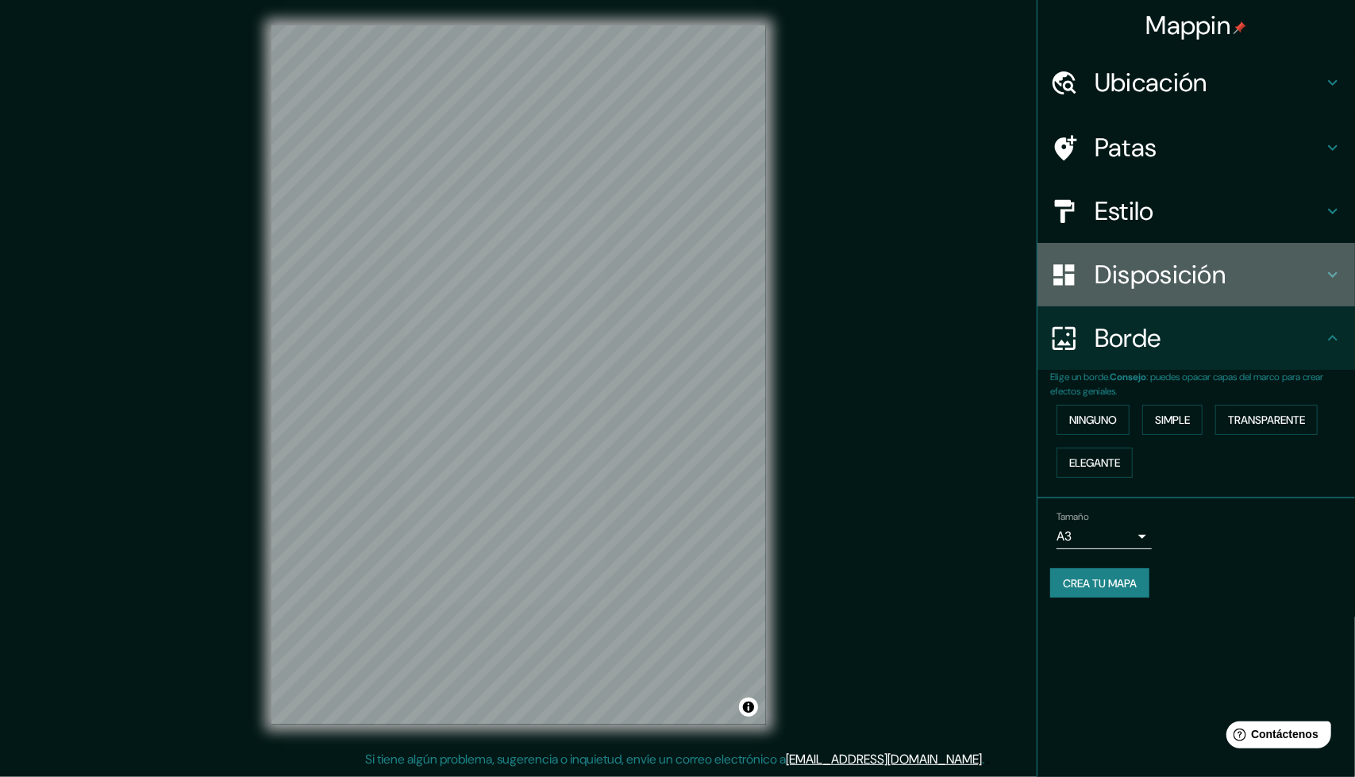
click at [1187, 270] on font "Disposición" at bounding box center [1160, 274] width 131 height 33
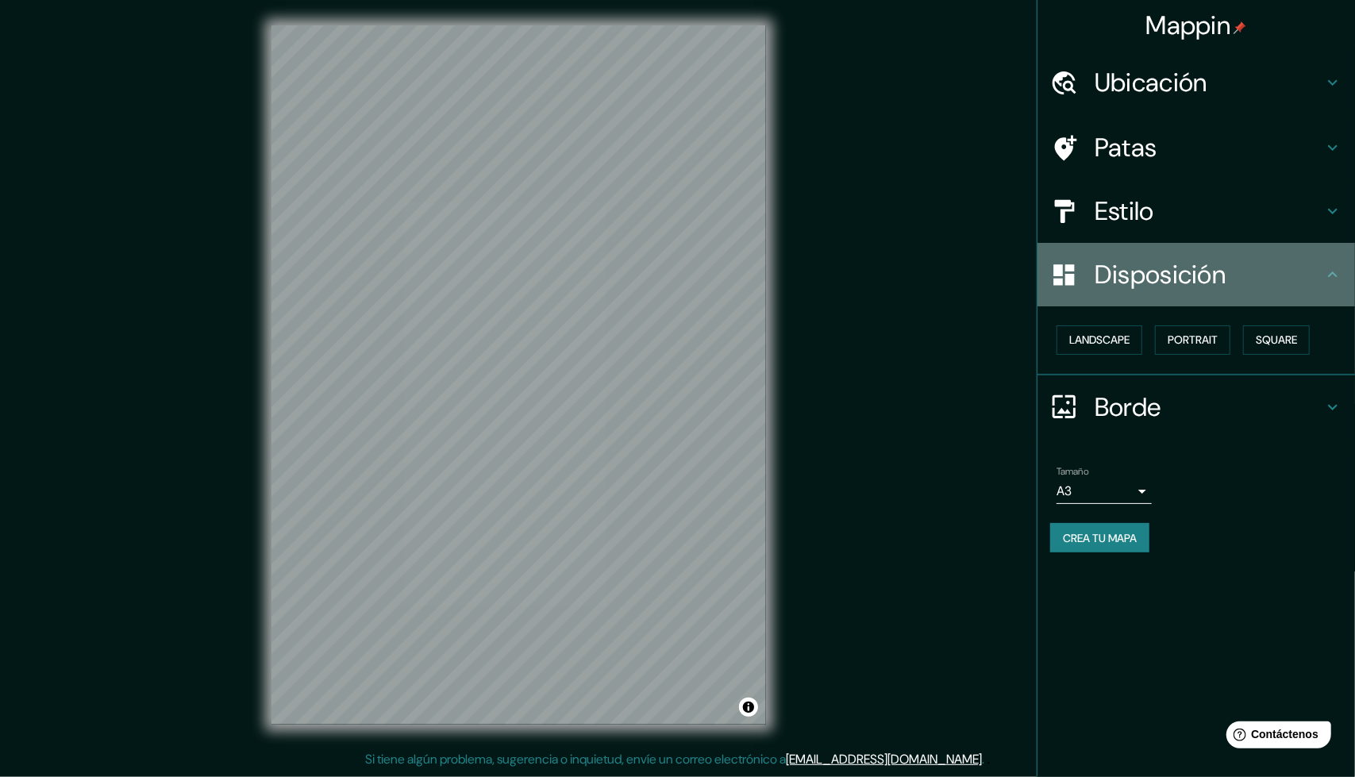
click at [1185, 266] on font "Disposición" at bounding box center [1160, 274] width 131 height 33
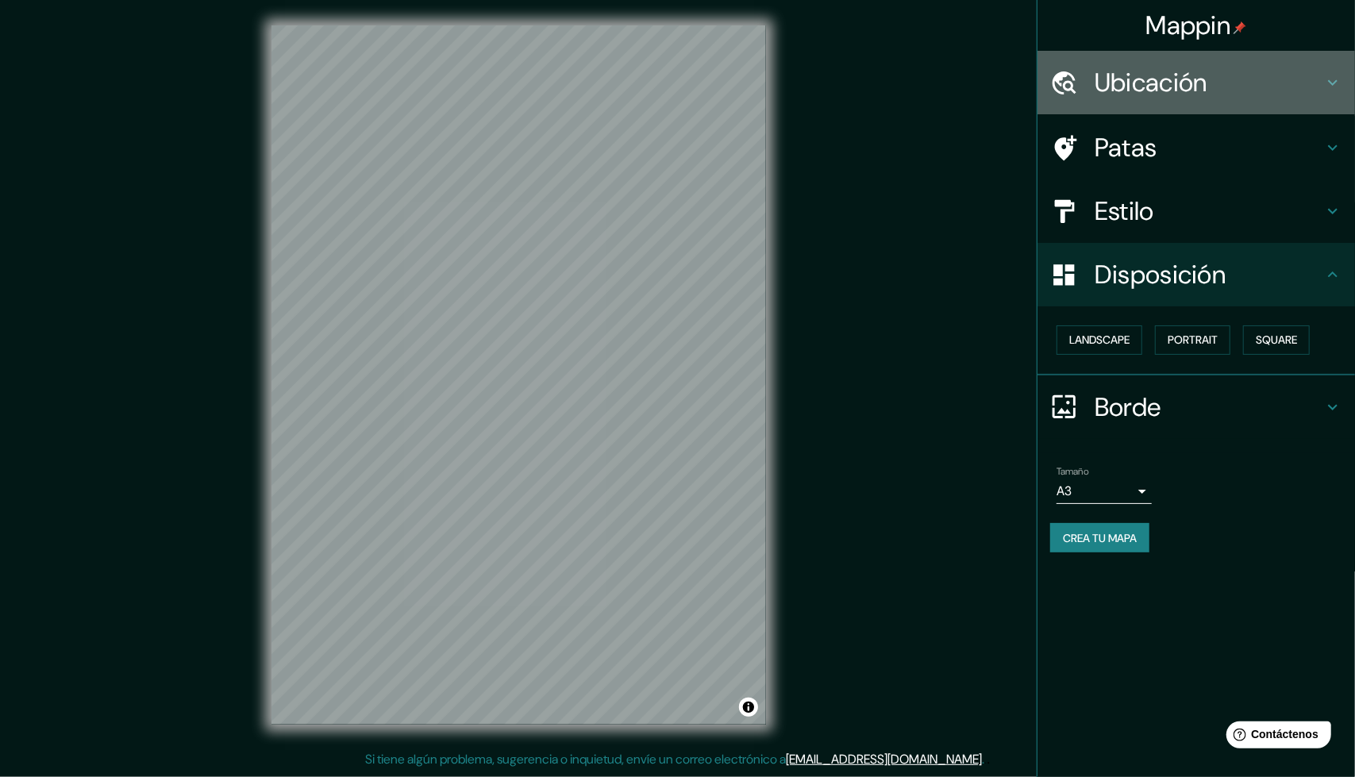
click at [1202, 89] on font "Ubicación" at bounding box center [1151, 82] width 113 height 33
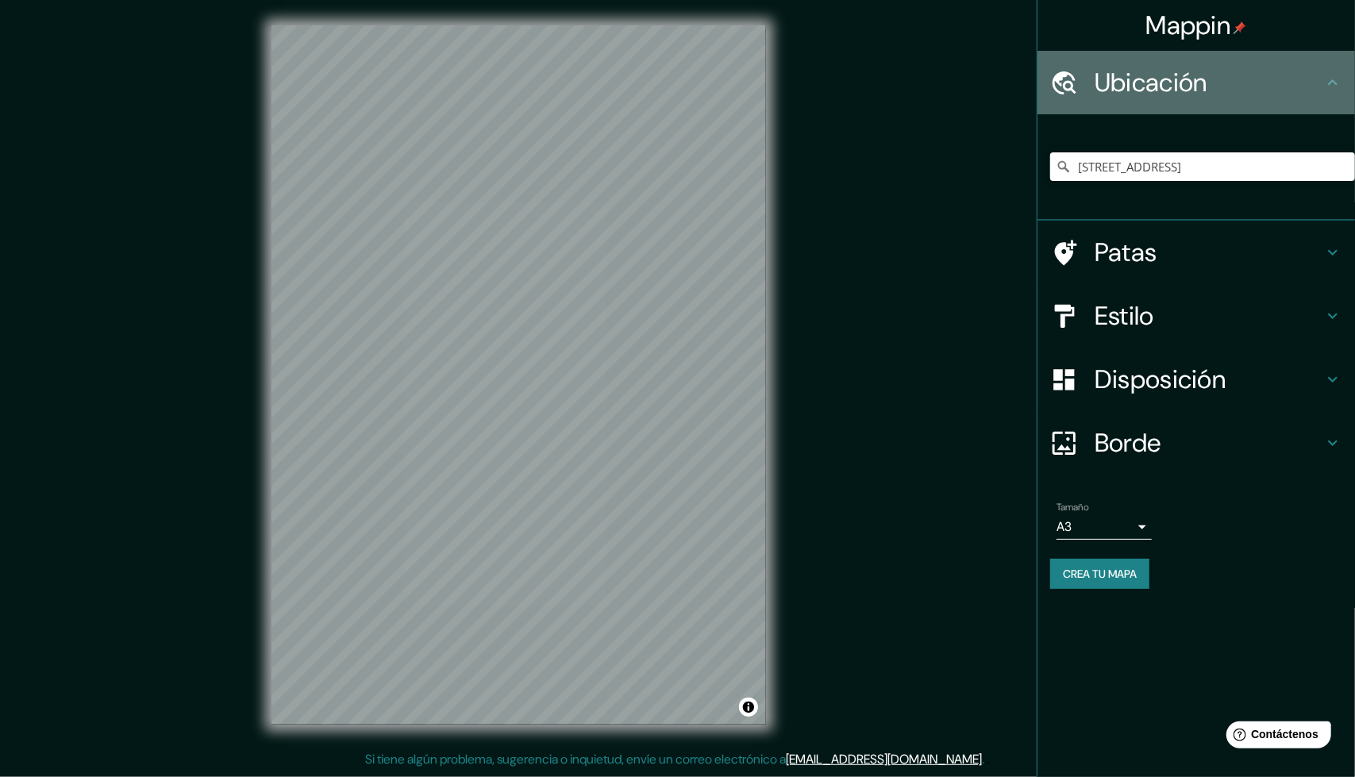
click at [1203, 87] on font "Ubicación" at bounding box center [1151, 82] width 113 height 33
